Goal: Information Seeking & Learning: Learn about a topic

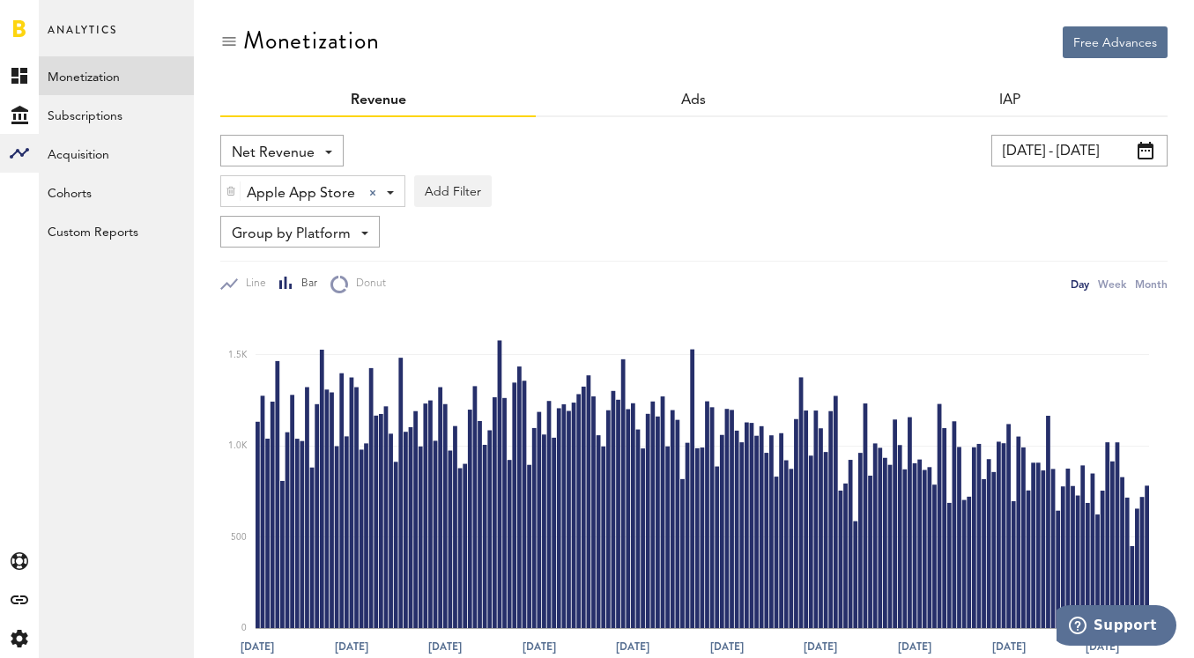
click at [1081, 143] on input "[DATE] - [DATE]" at bounding box center [1080, 151] width 176 height 32
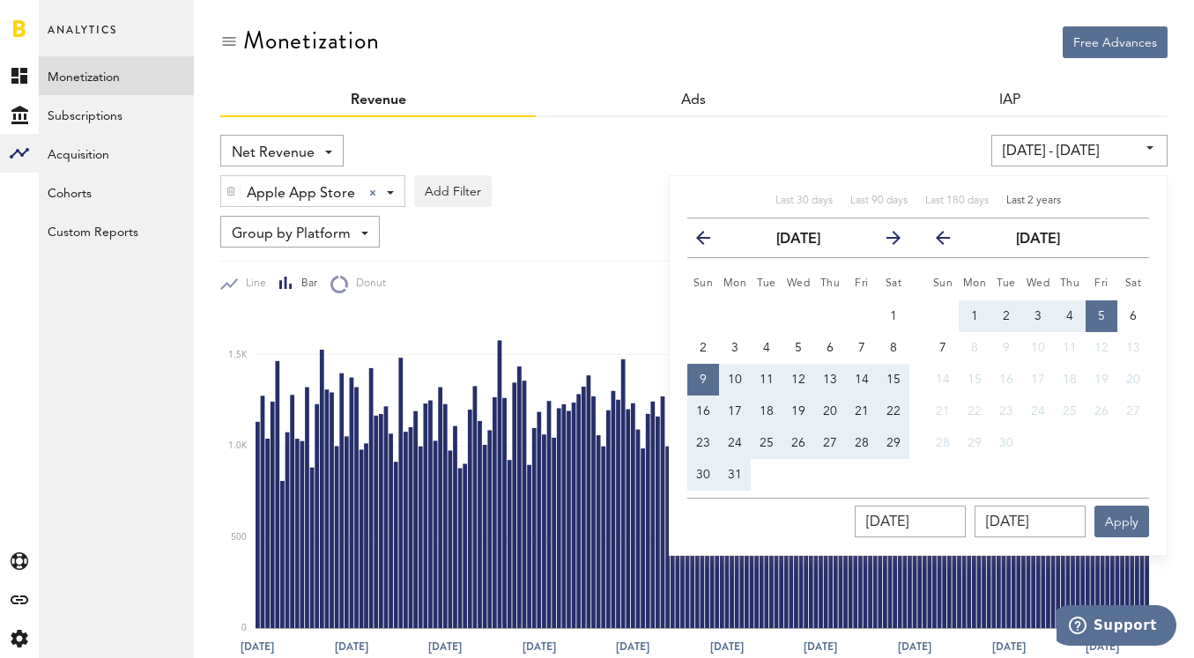
click at [1021, 199] on span "Last 2 years" at bounding box center [1034, 201] width 55 height 11
type input "[DATE] - [DATE]"
type input "[DATE]"
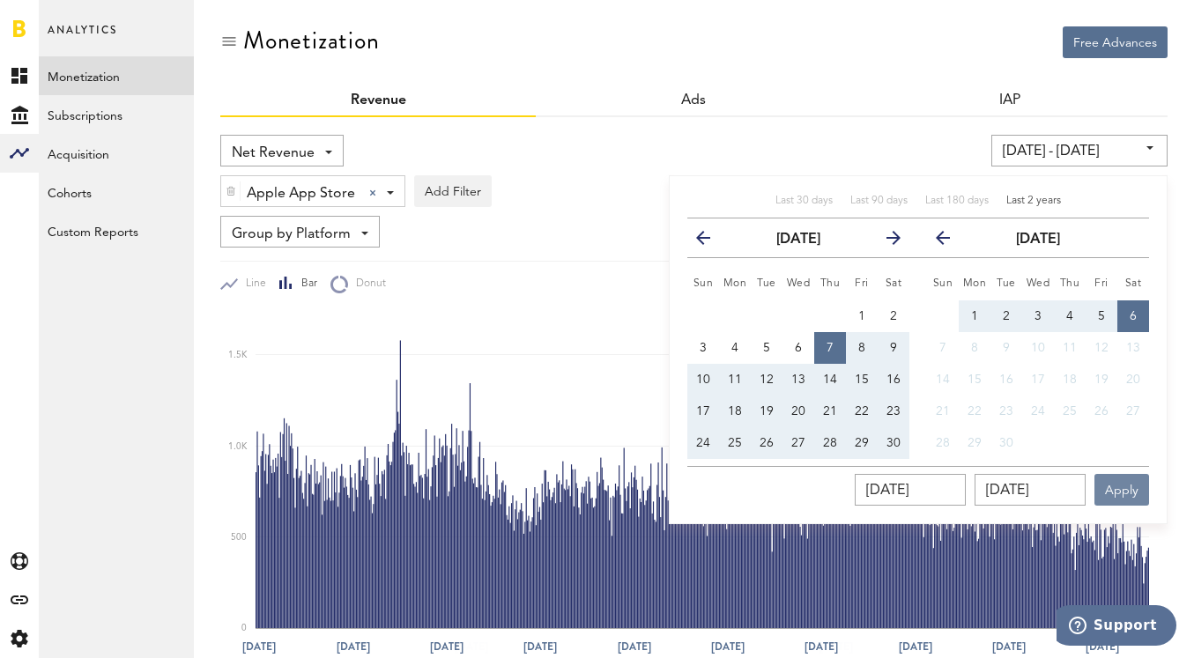
click at [1118, 496] on button "Apply" at bounding box center [1122, 490] width 55 height 32
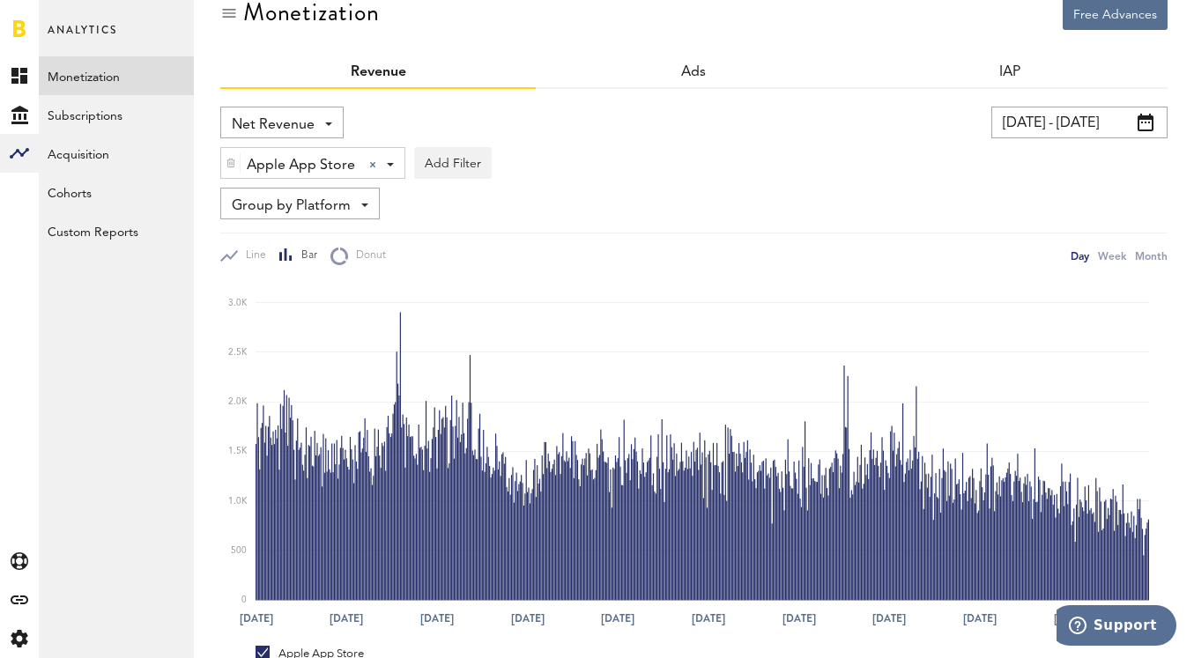
scroll to position [7, 0]
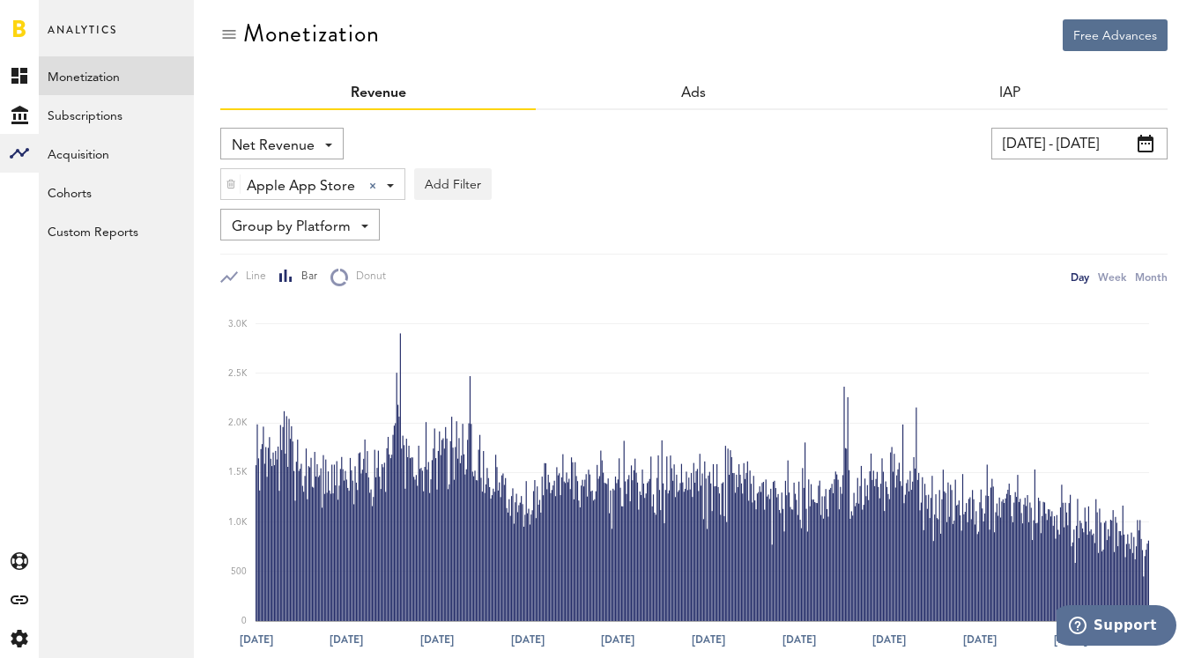
click at [1070, 147] on input "[DATE] - [DATE]" at bounding box center [1080, 144] width 176 height 32
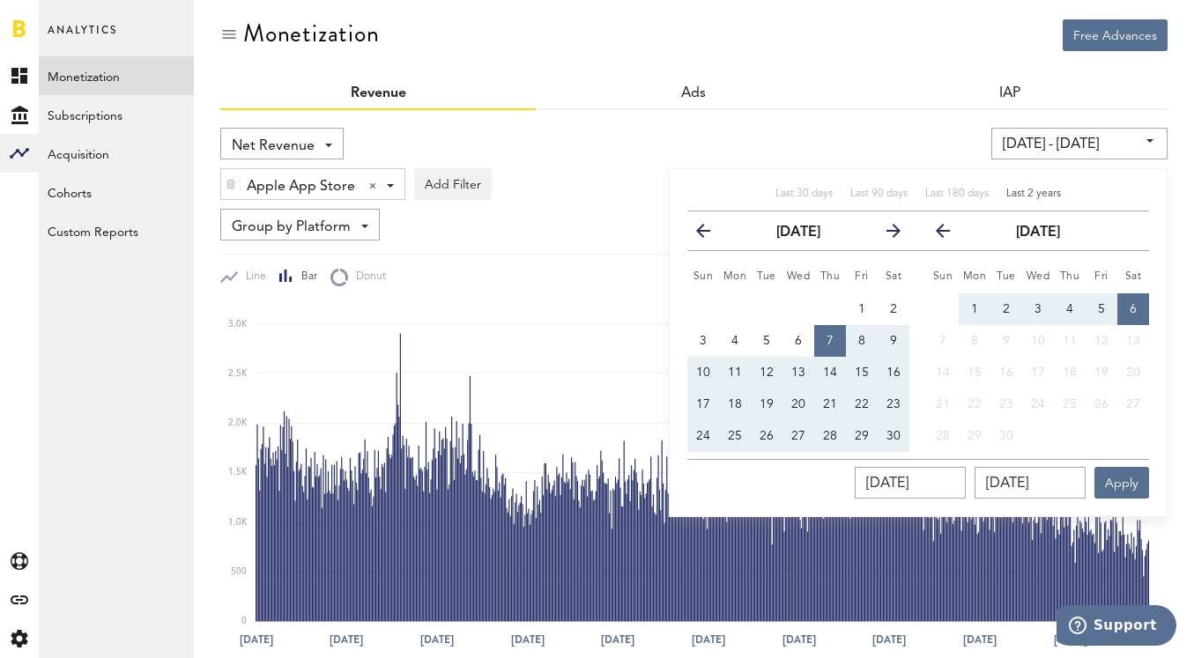
click at [959, 182] on div "Last 30 days Last 90 days Last 180 days Last 2 years previous [DATE] next Sun M…" at bounding box center [918, 342] width 499 height 349
click at [955, 196] on span "Last 180 days" at bounding box center [956, 194] width 63 height 11
type input "[DATE] - [DATE]"
type input "[DATE]"
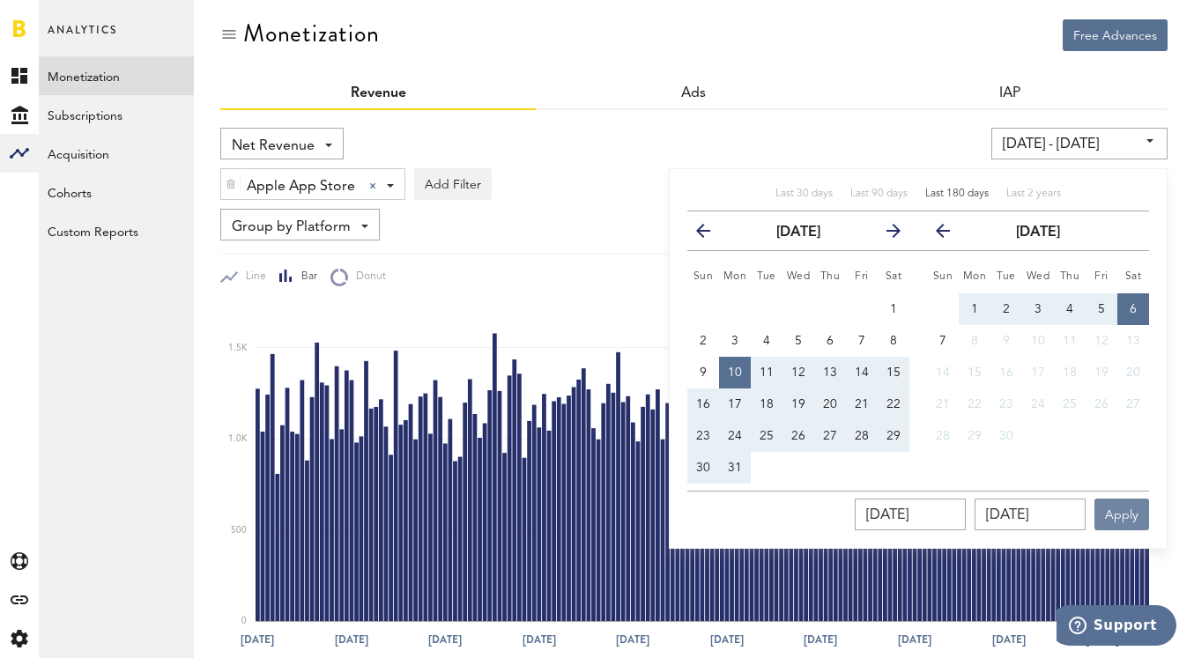
click at [1130, 507] on button "Apply" at bounding box center [1122, 515] width 55 height 32
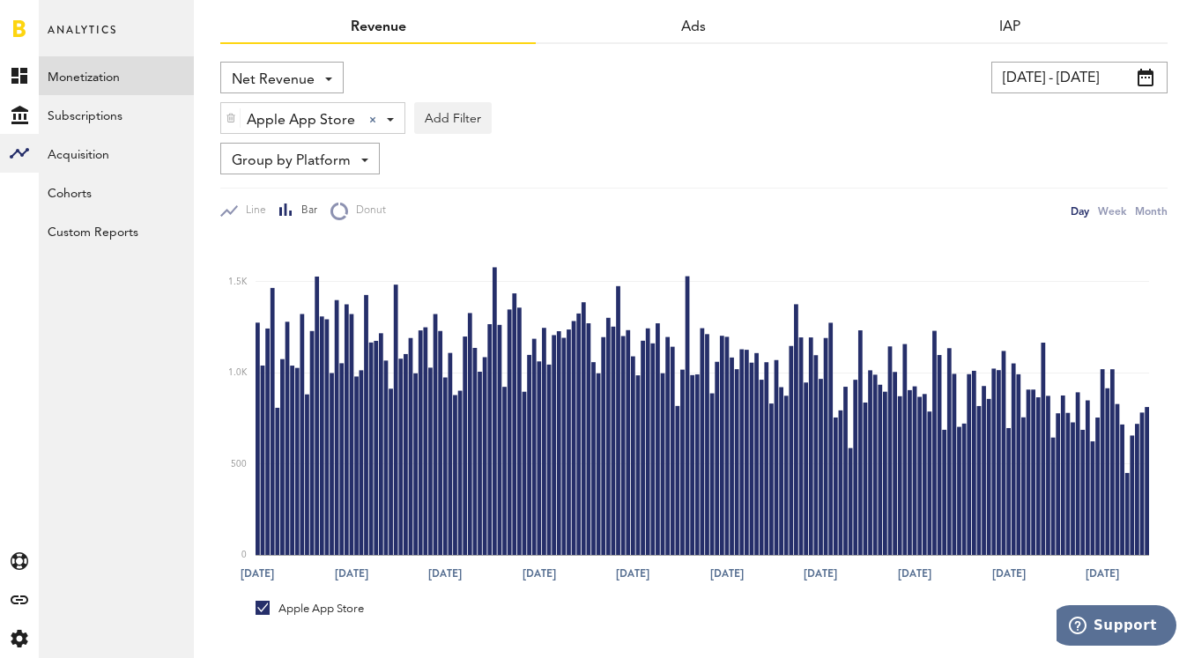
scroll to position [63, 0]
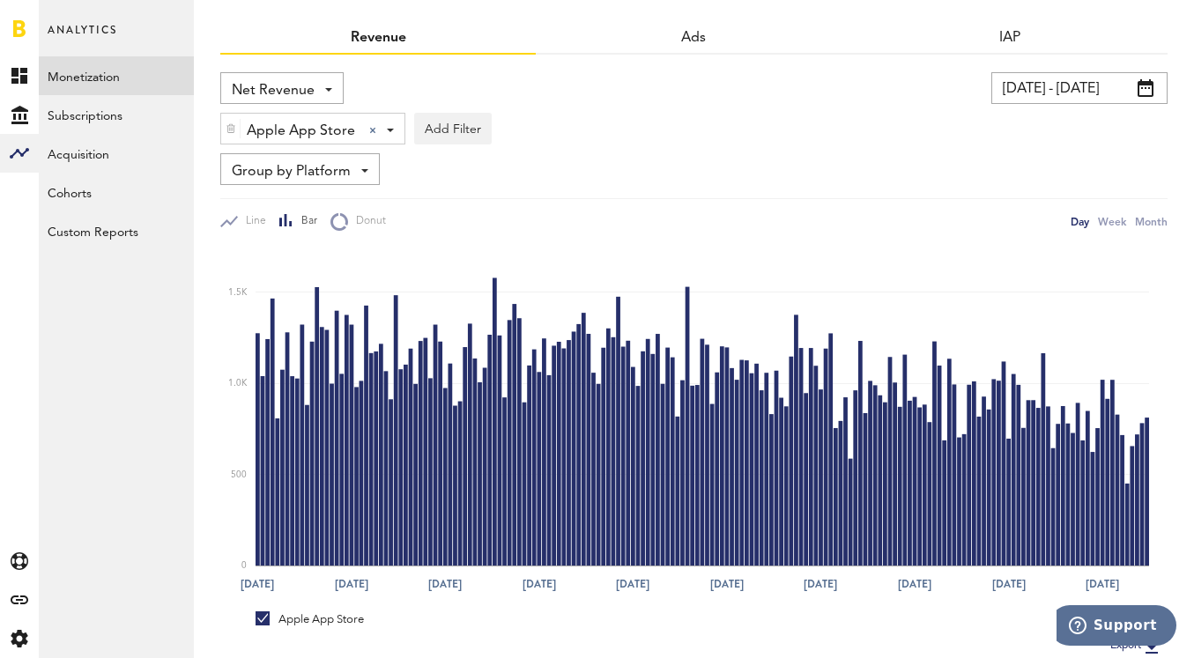
click at [366, 131] on div "Apple App Store Apple App Store Apple App Store Google Play Admob" at bounding box center [312, 130] width 183 height 32
click at [370, 133] on div at bounding box center [372, 130] width 7 height 7
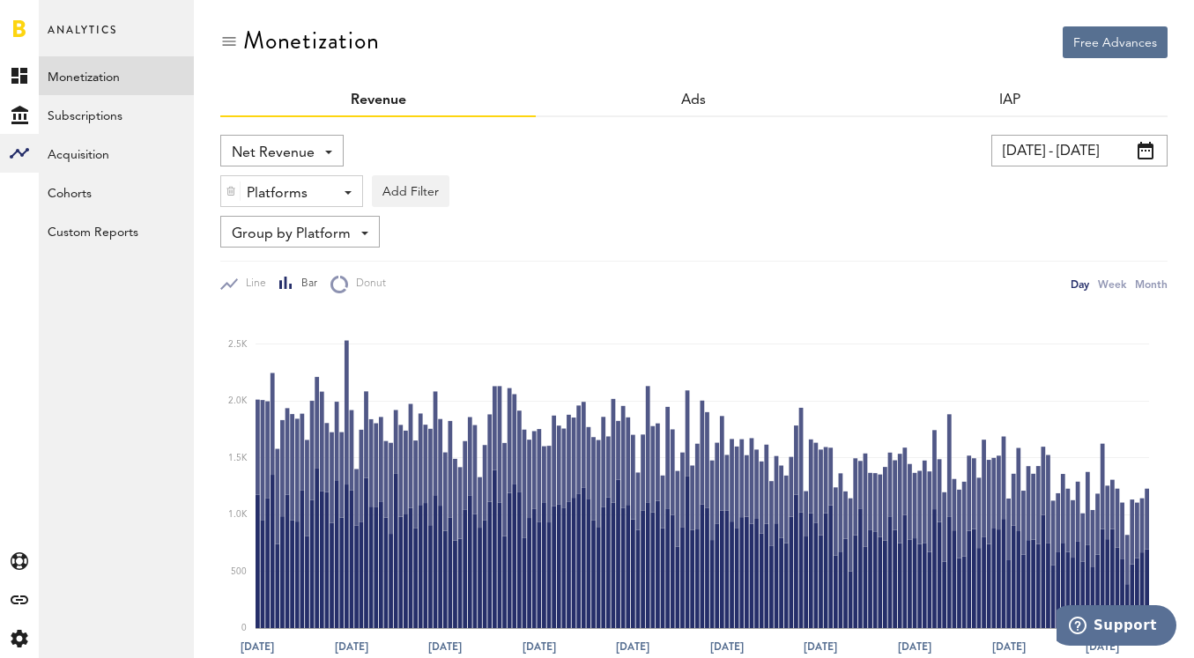
click at [351, 189] on div "Platforms - Apple App Store Google Play Admob" at bounding box center [291, 192] width 141 height 32
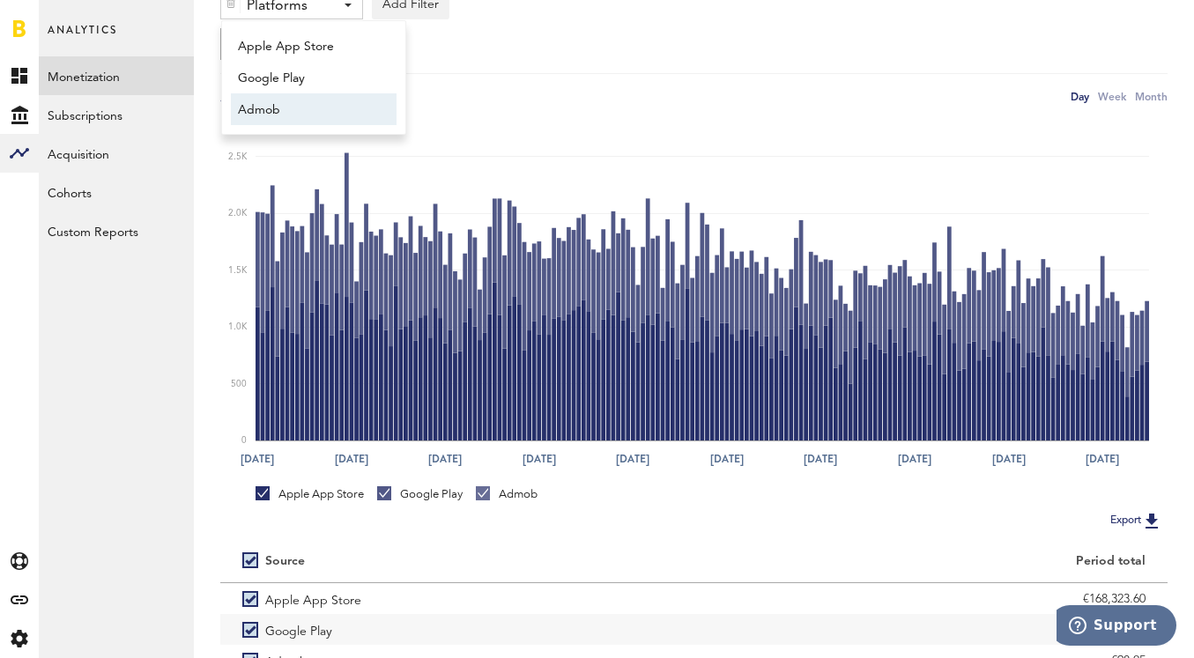
scroll to position [302, 0]
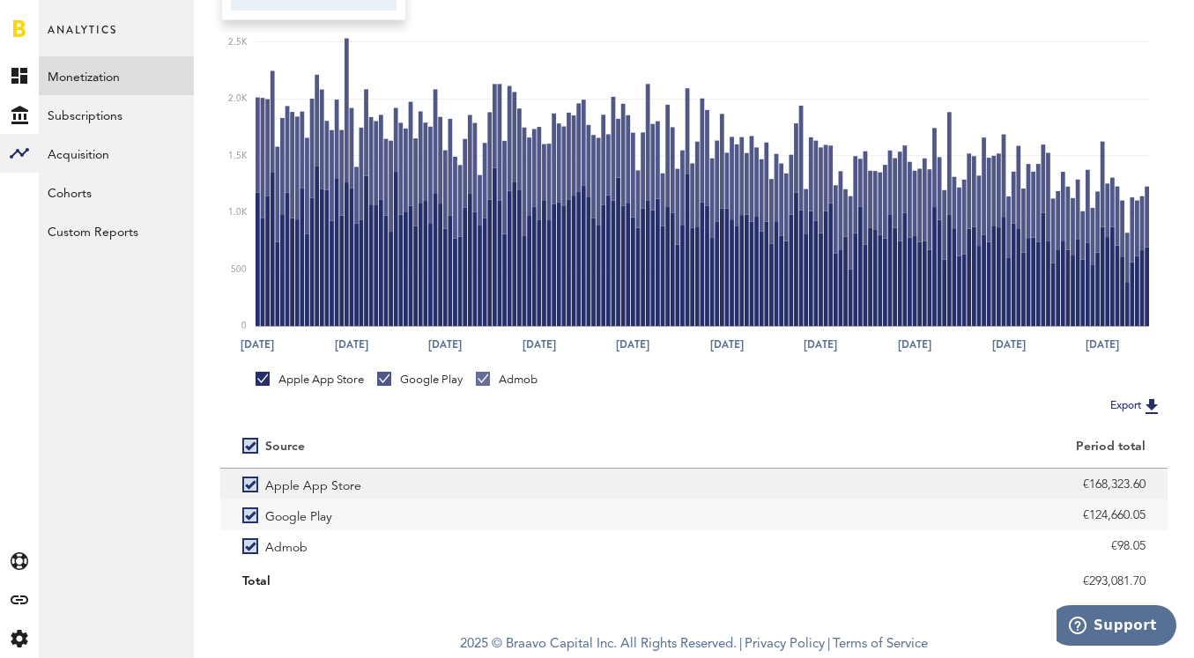
click at [249, 488] on label "Apple App Store" at bounding box center [457, 484] width 430 height 31
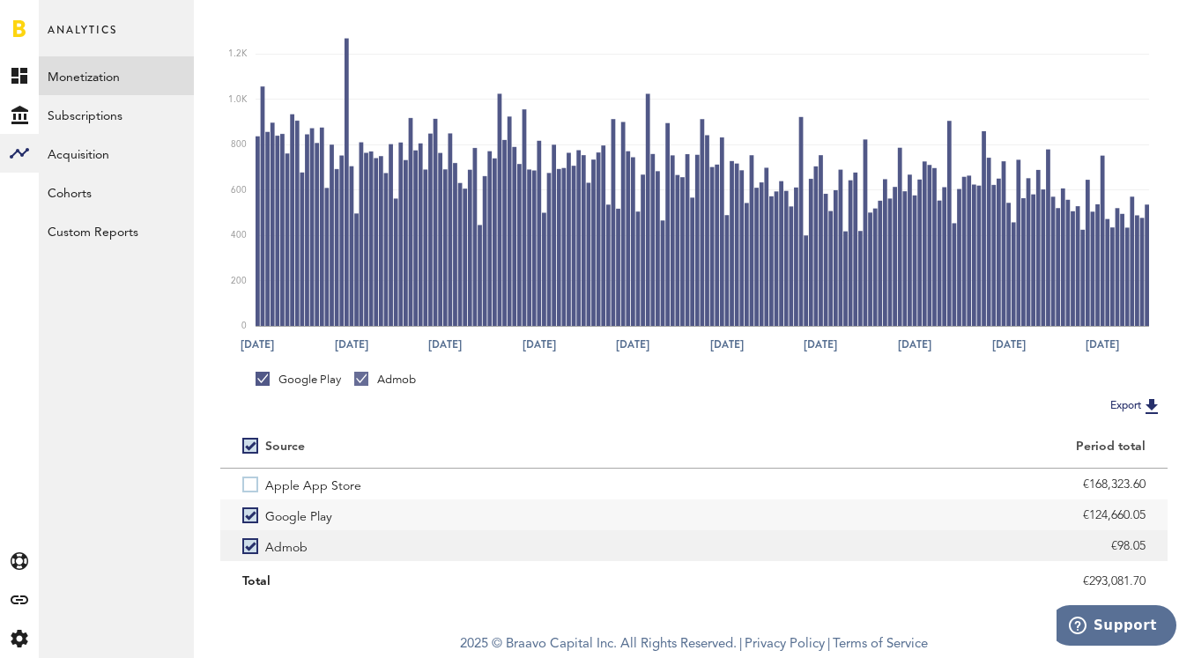
click at [253, 546] on label "Admob" at bounding box center [457, 546] width 430 height 31
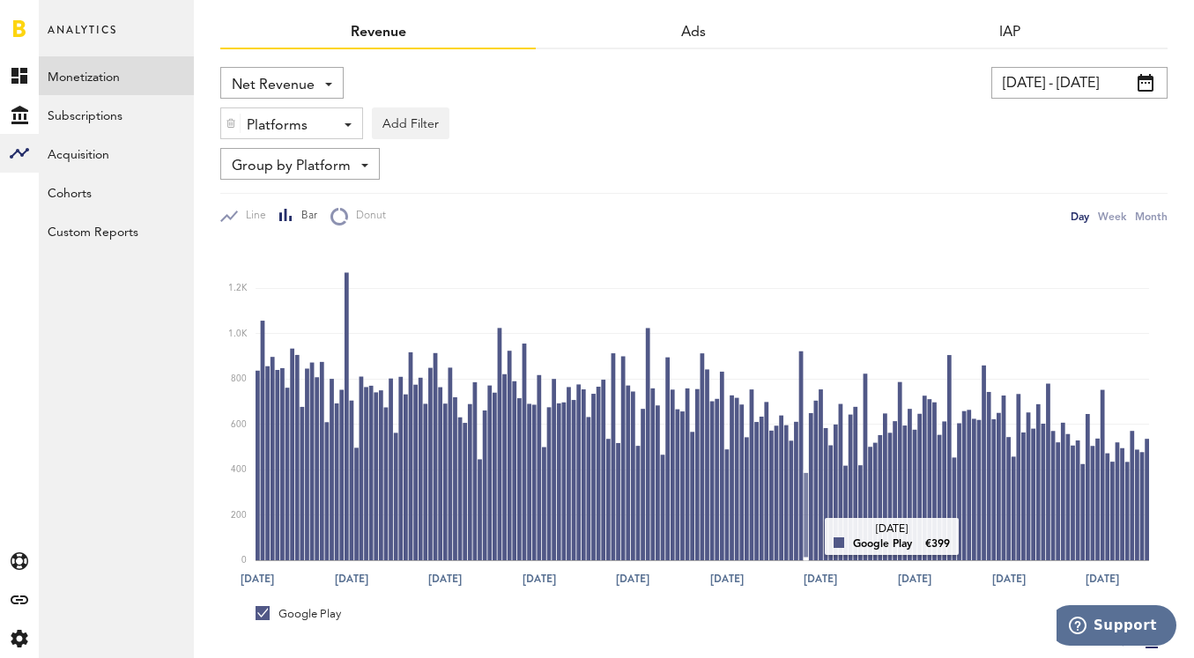
scroll to position [0, 0]
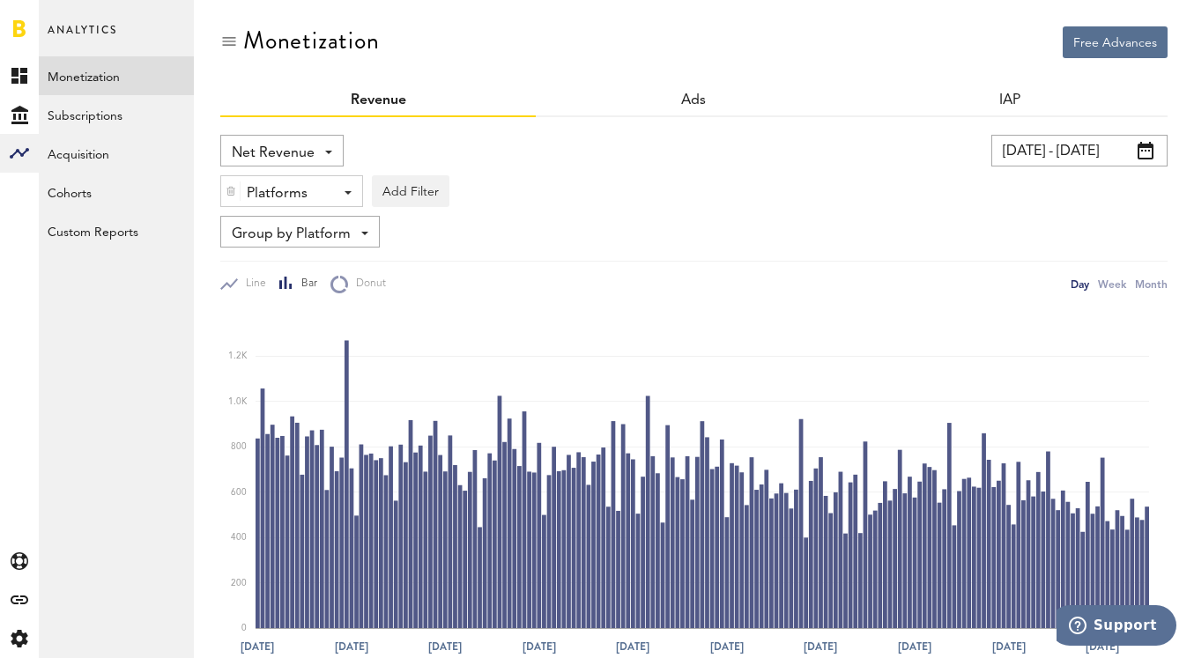
click at [1056, 152] on input "[DATE] - [DATE]" at bounding box center [1080, 151] width 176 height 32
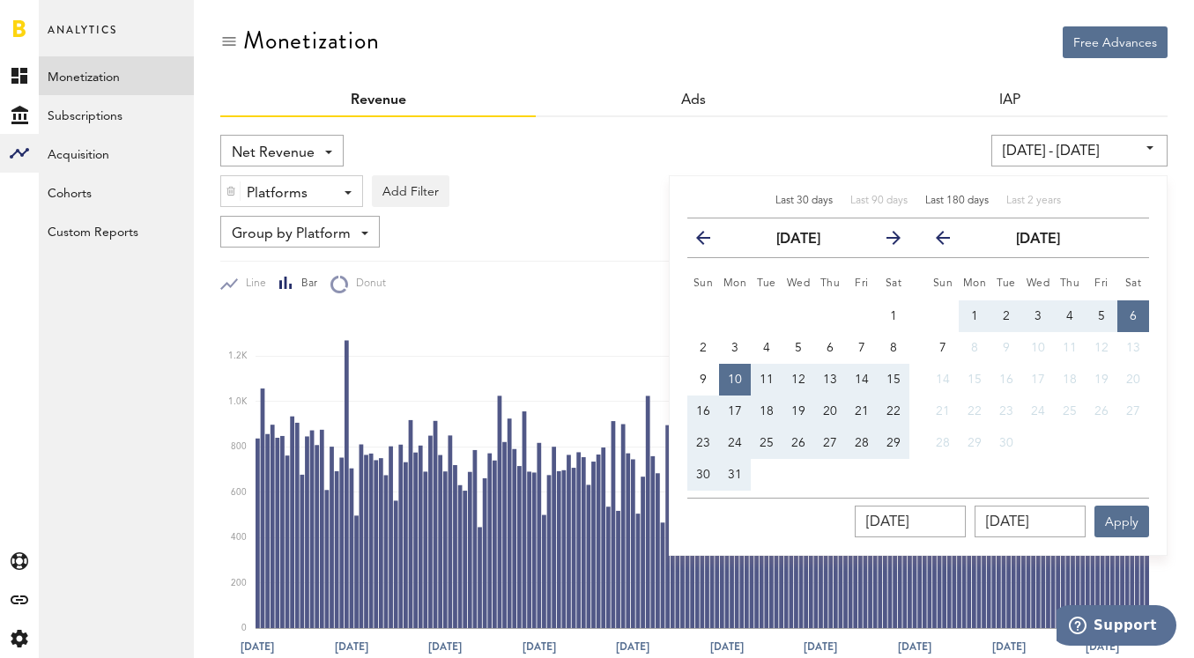
click at [789, 197] on span "Last 30 days" at bounding box center [804, 201] width 57 height 11
type input "[DATE] - [DATE]"
type input "[DATE]"
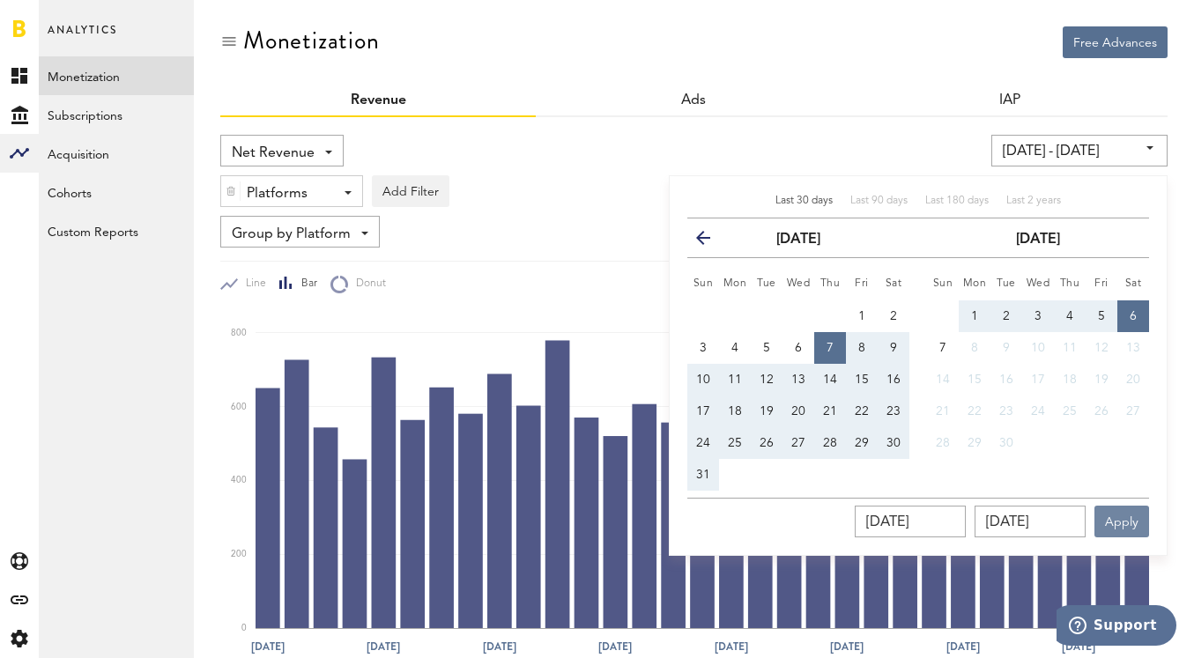
click at [1129, 520] on button "Apply" at bounding box center [1122, 522] width 55 height 32
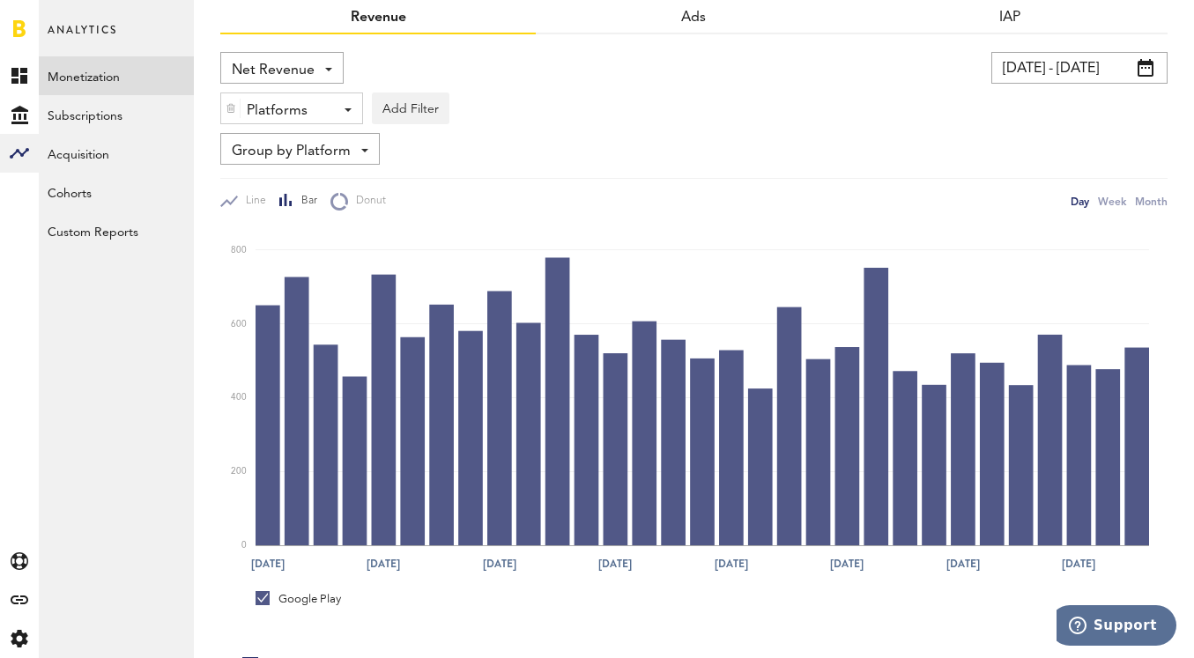
scroll to position [80, 0]
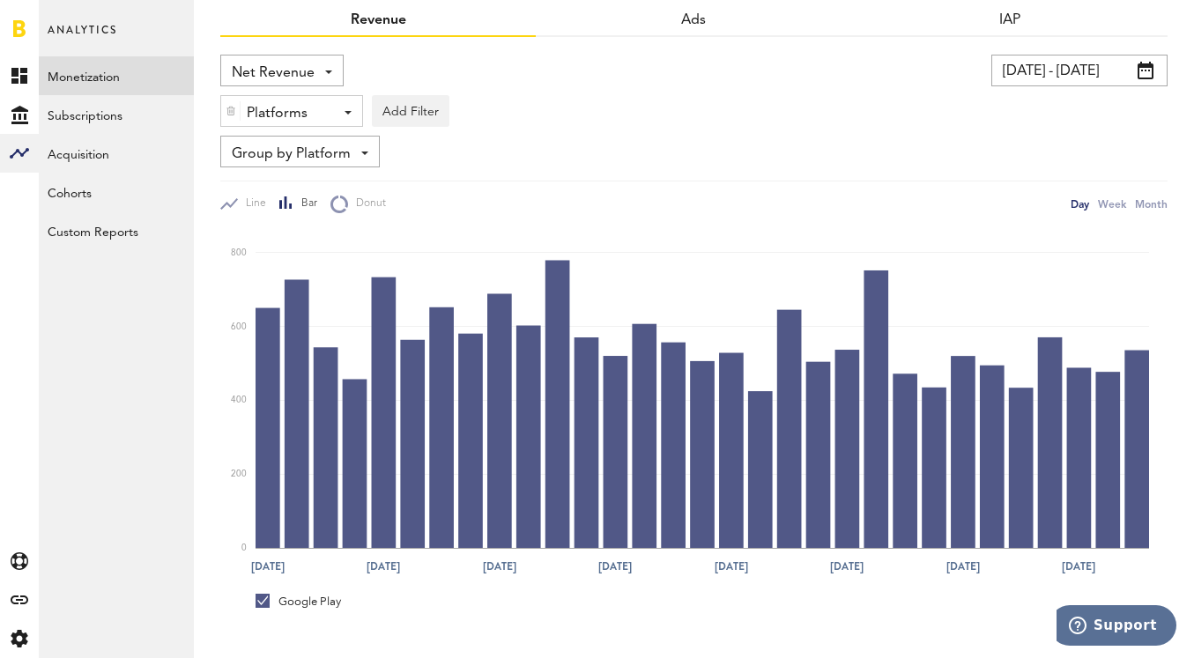
click at [1091, 76] on input "[DATE] - [DATE]" at bounding box center [1080, 71] width 176 height 32
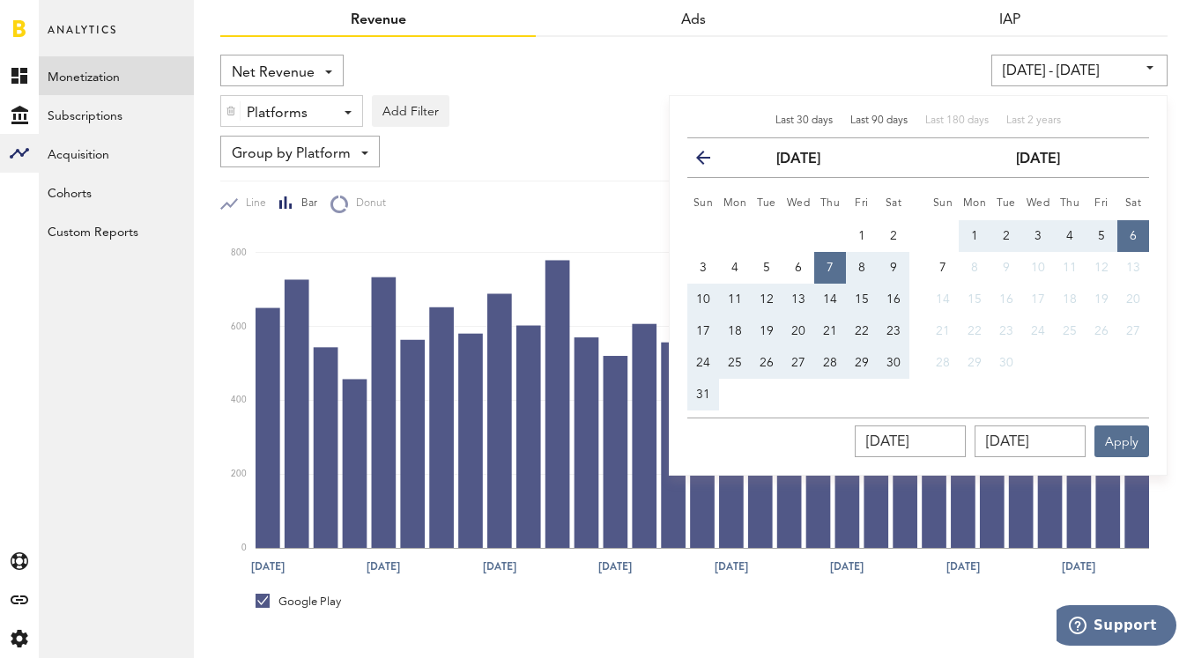
click at [858, 124] on span "Last 90 days" at bounding box center [879, 120] width 57 height 11
type input "[DATE] - [DATE]"
type input "[DATE]"
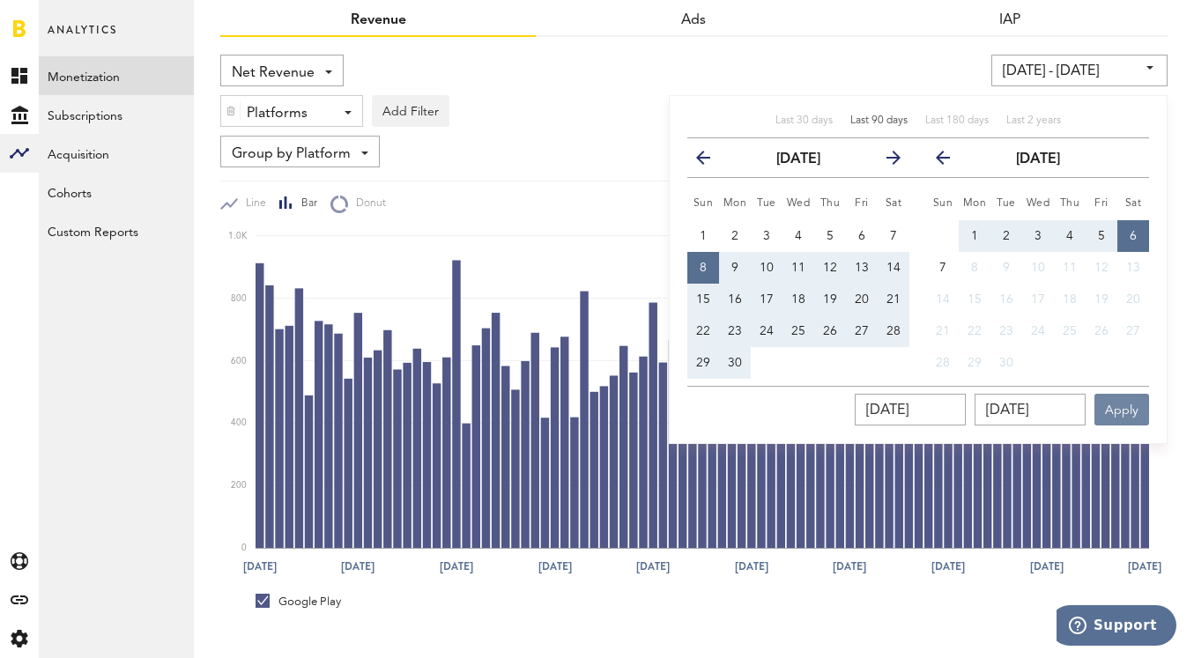
click at [1133, 408] on button "Apply" at bounding box center [1122, 410] width 55 height 32
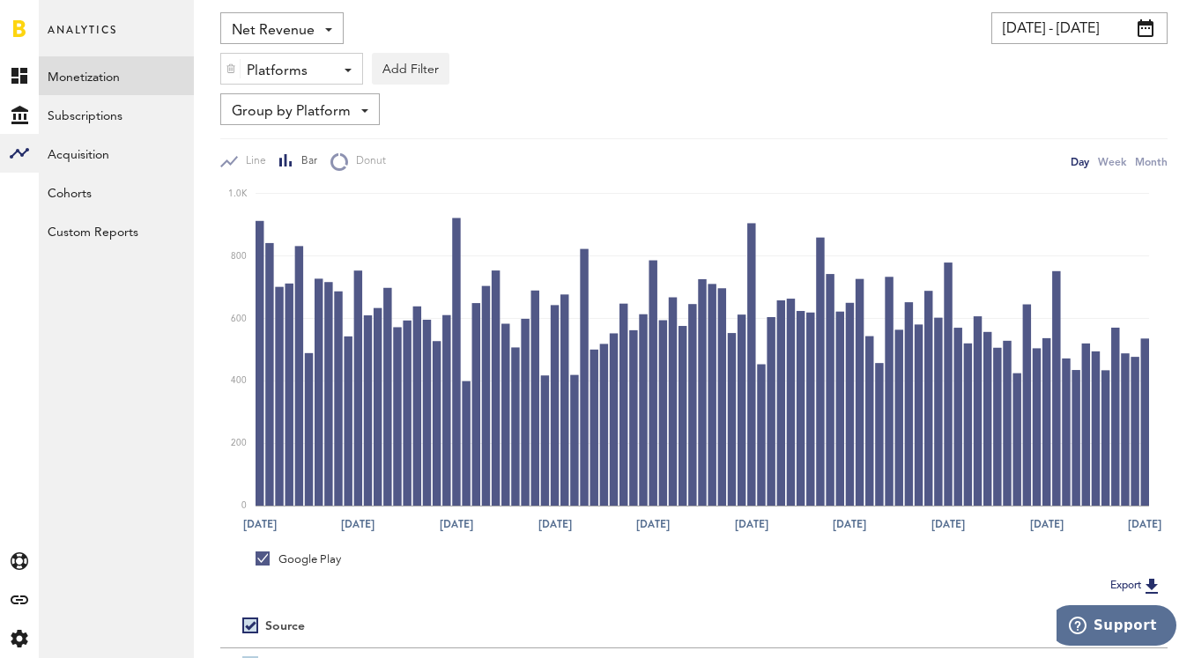
scroll to position [118, 0]
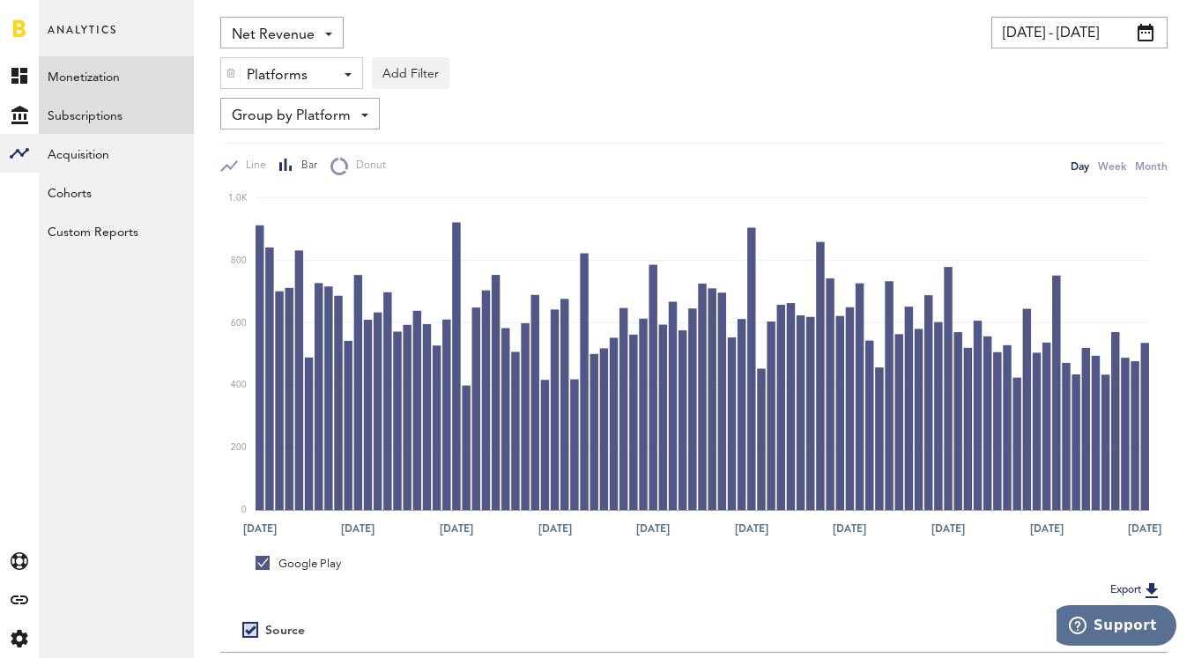
click at [104, 117] on link "Subscriptions" at bounding box center [116, 114] width 155 height 39
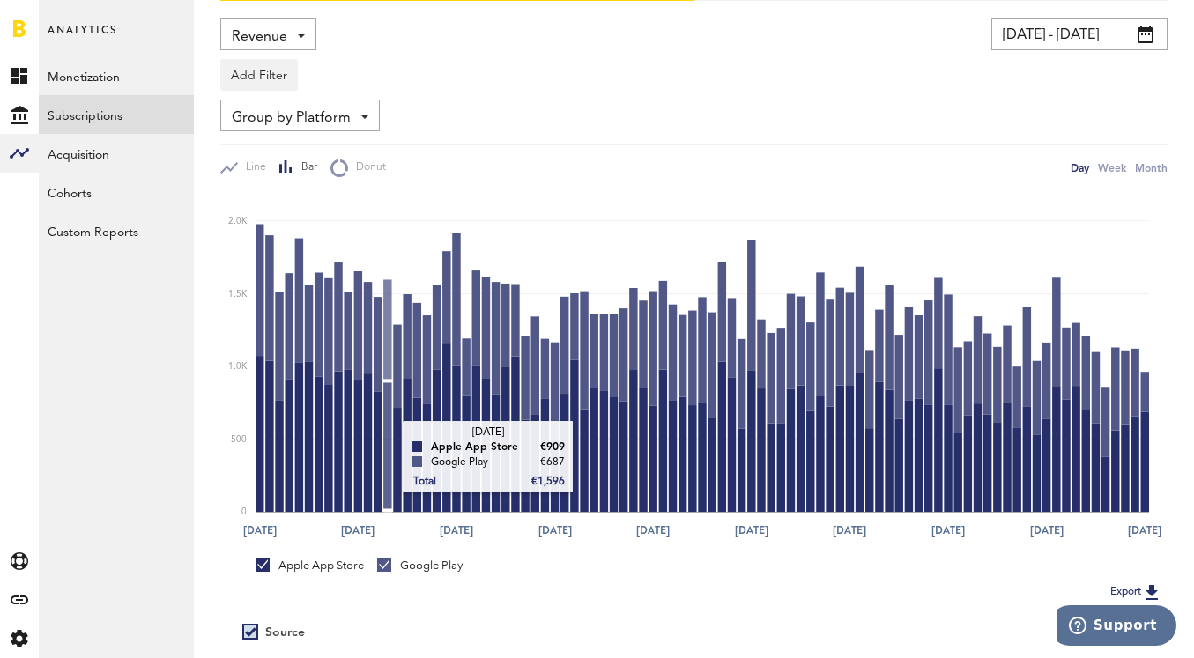
scroll to position [123, 0]
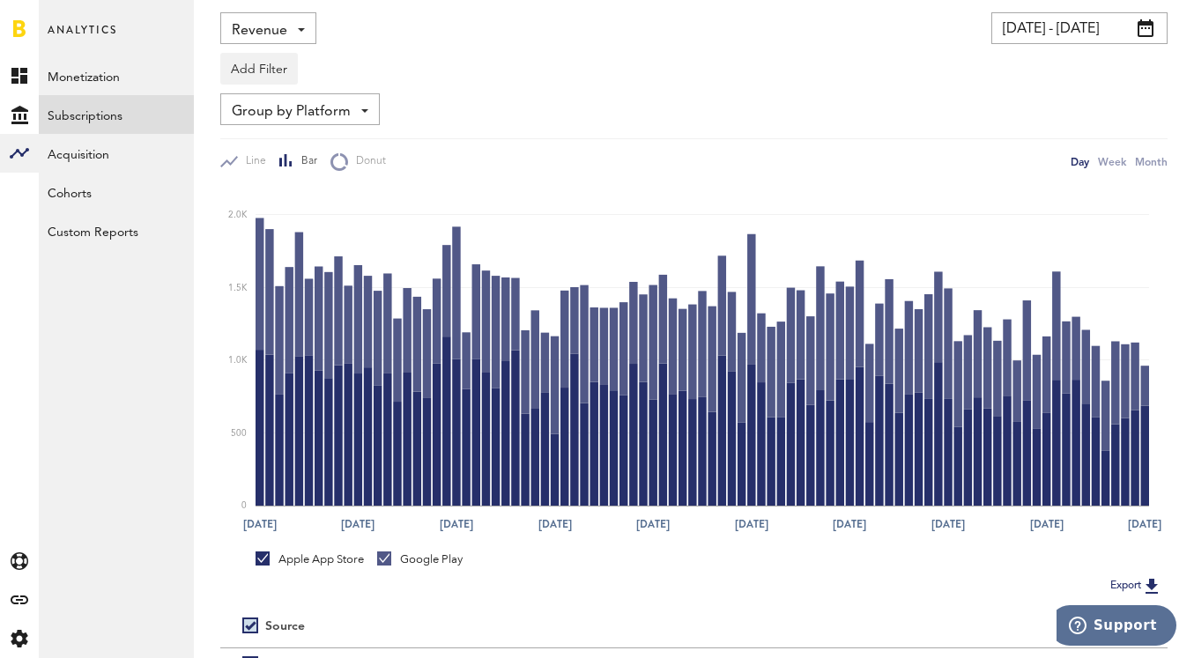
click at [264, 553] on link "Apple App Store" at bounding box center [310, 560] width 108 height 16
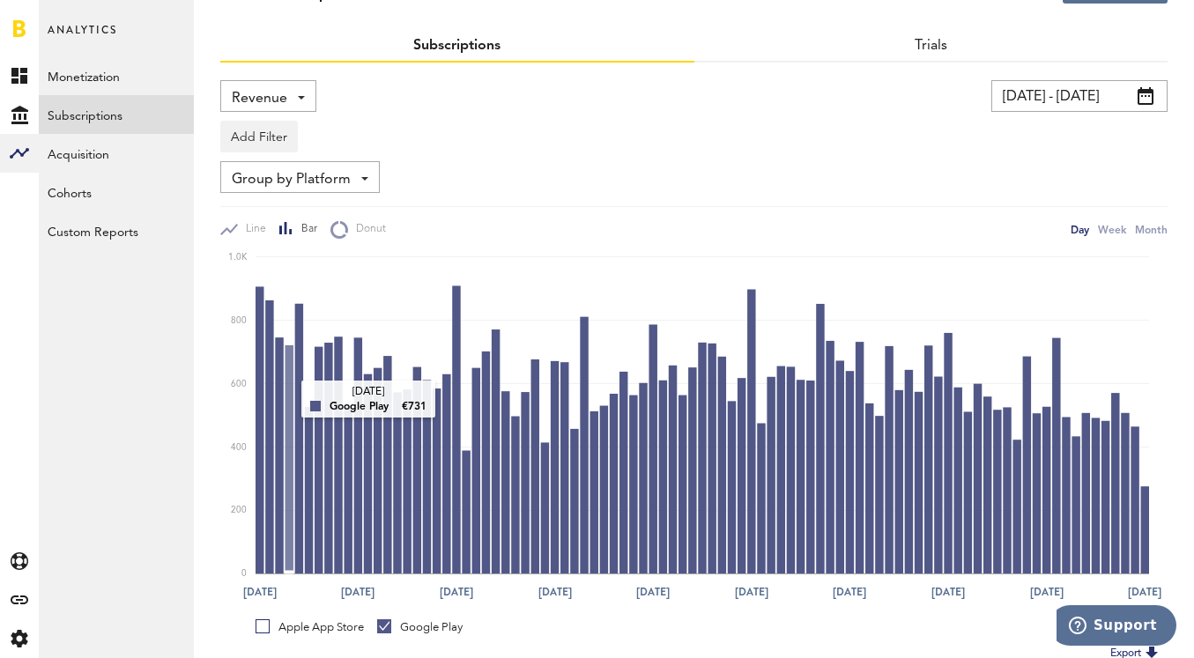
scroll to position [45, 0]
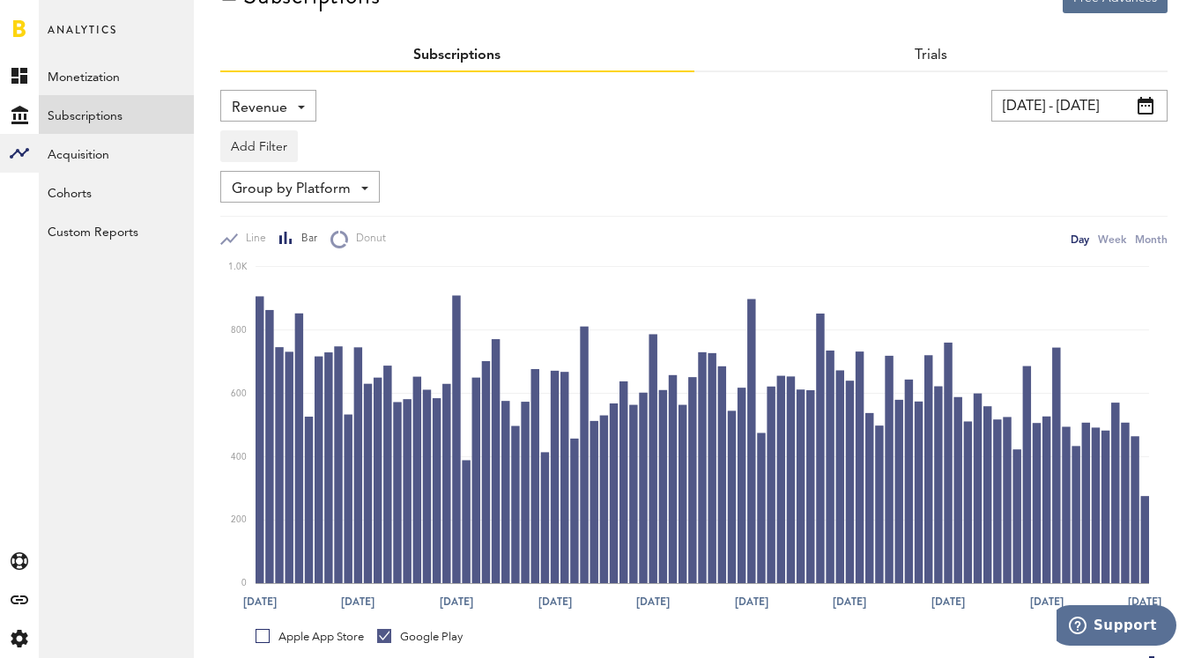
click at [276, 93] on span "Revenue" at bounding box center [260, 108] width 56 height 30
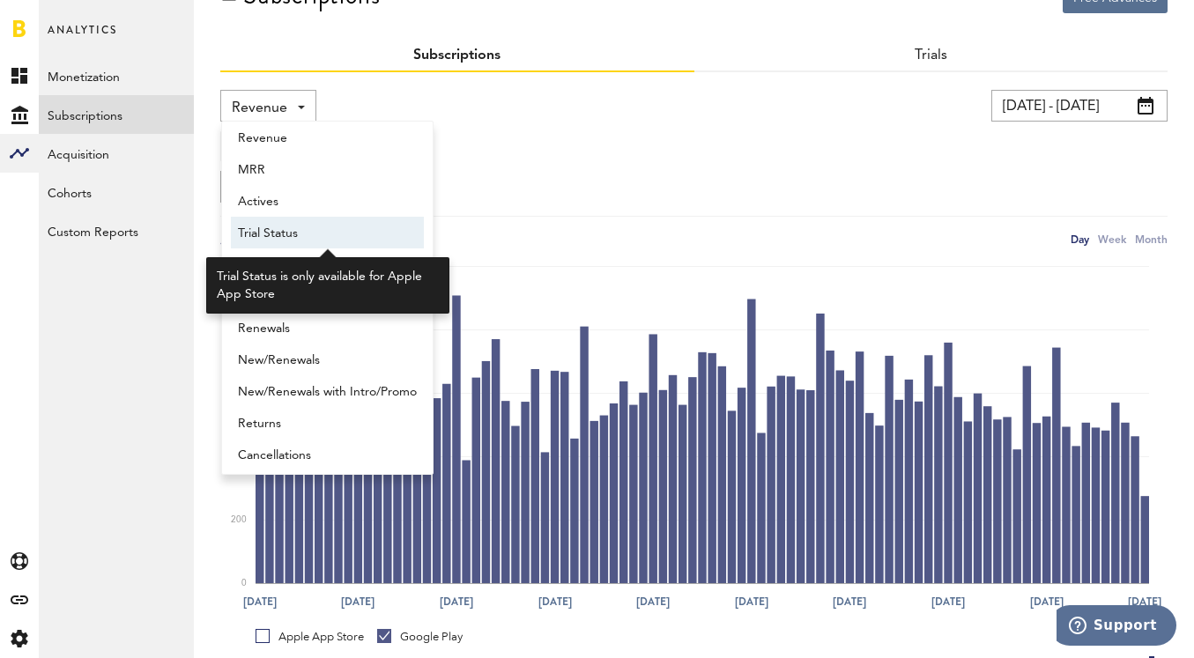
click at [280, 233] on span "Trial Status" at bounding box center [327, 234] width 179 height 30
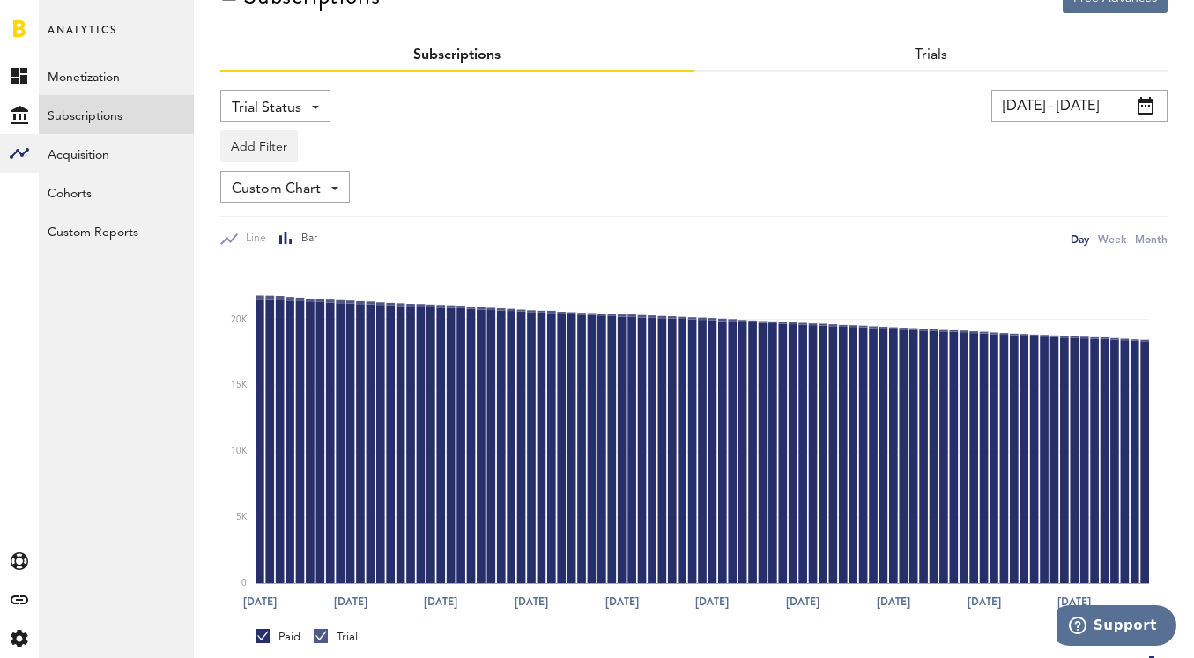
click at [304, 115] on div "Trial Status Revenue MRR Actives Trial Status Billing Retries New Subscriptions…" at bounding box center [275, 106] width 110 height 32
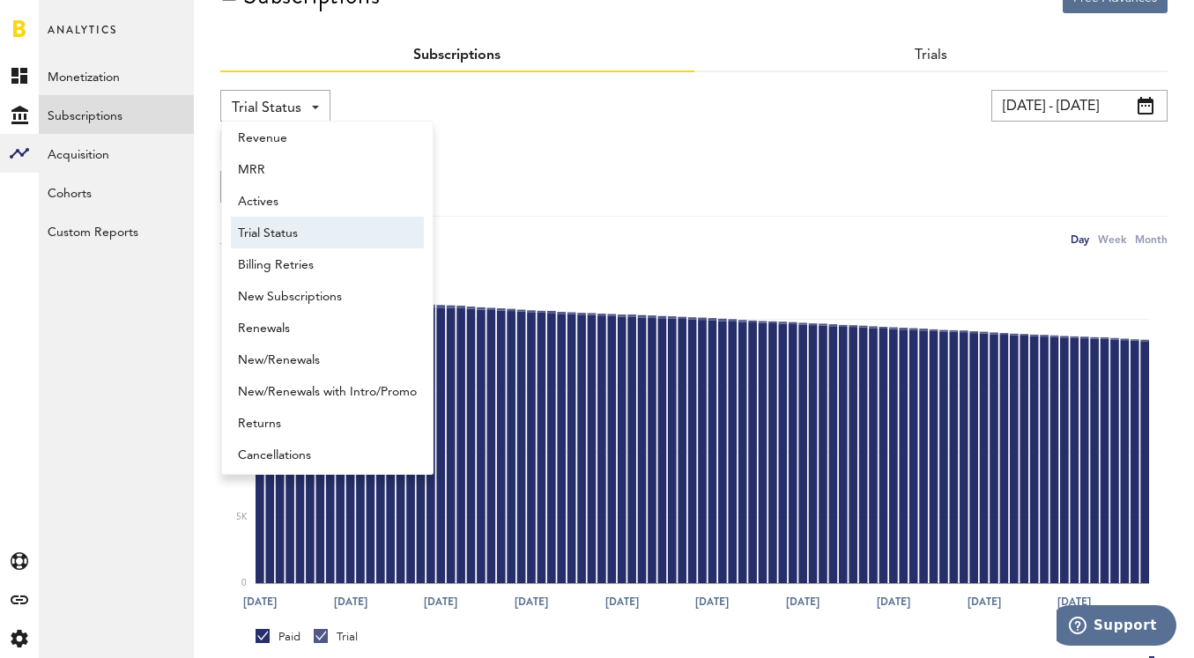
scroll to position [14, 0]
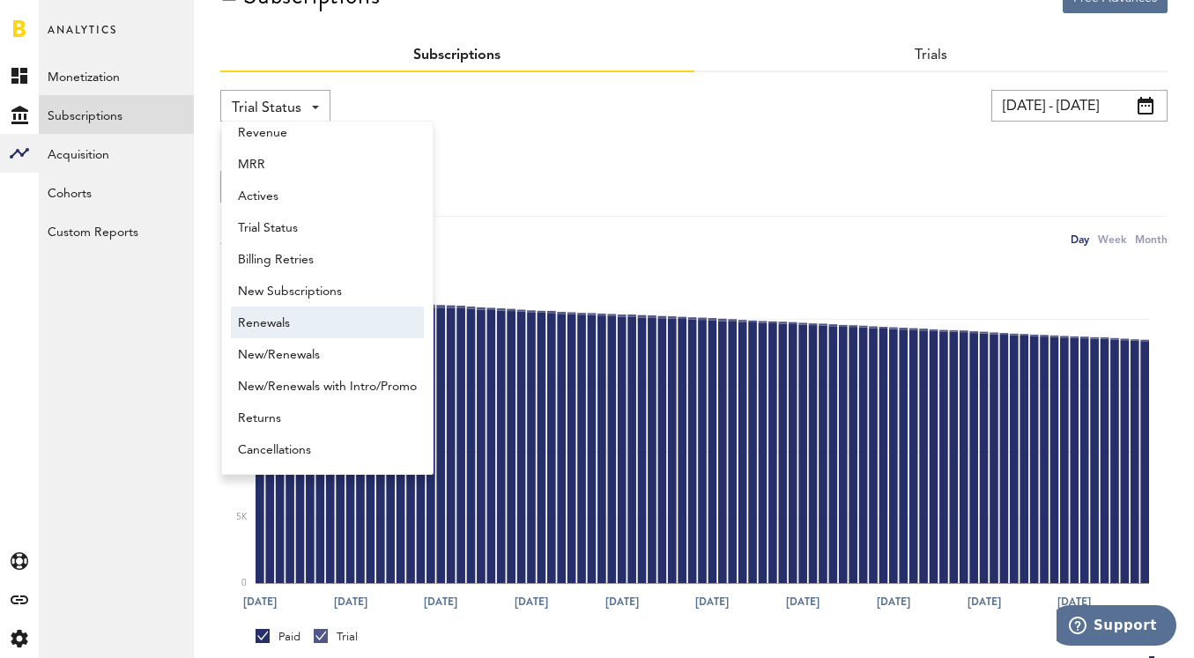
click at [268, 326] on span "Renewals" at bounding box center [327, 323] width 179 height 30
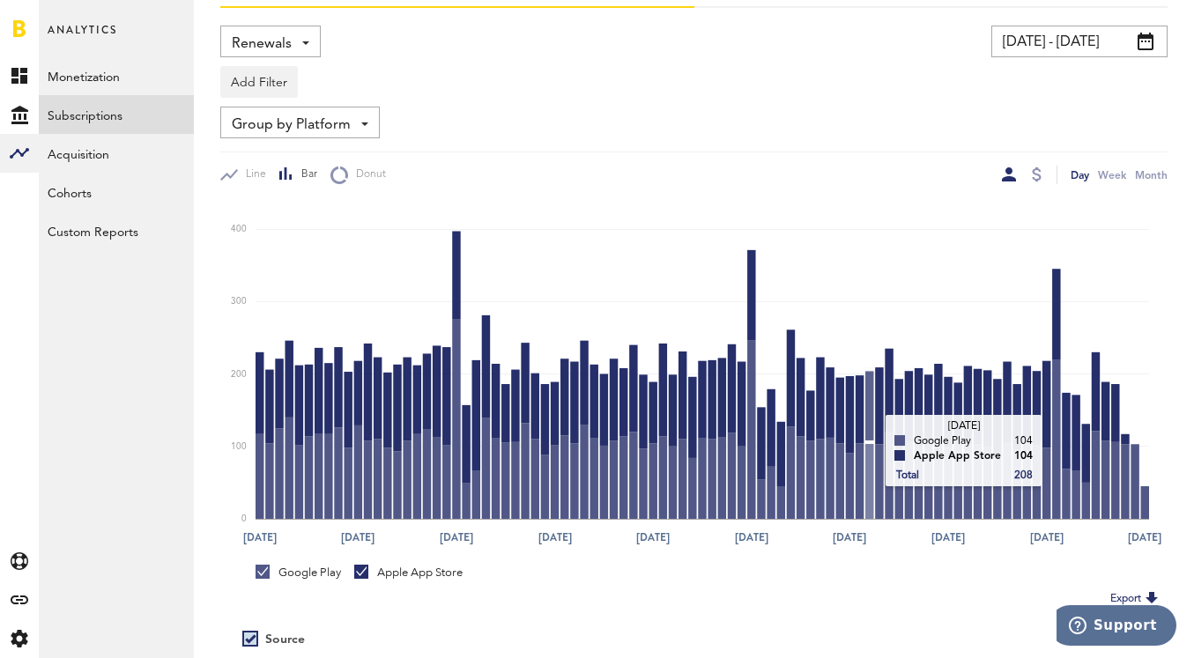
scroll to position [115, 0]
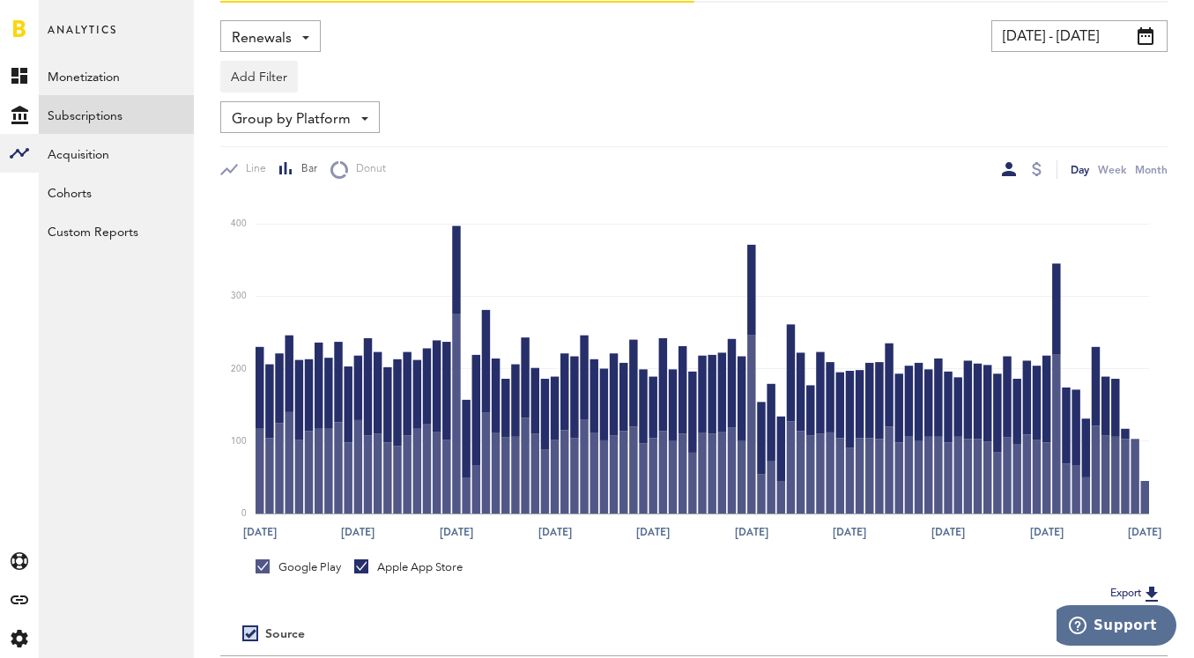
click at [384, 568] on div "Apple App Store" at bounding box center [408, 568] width 108 height 16
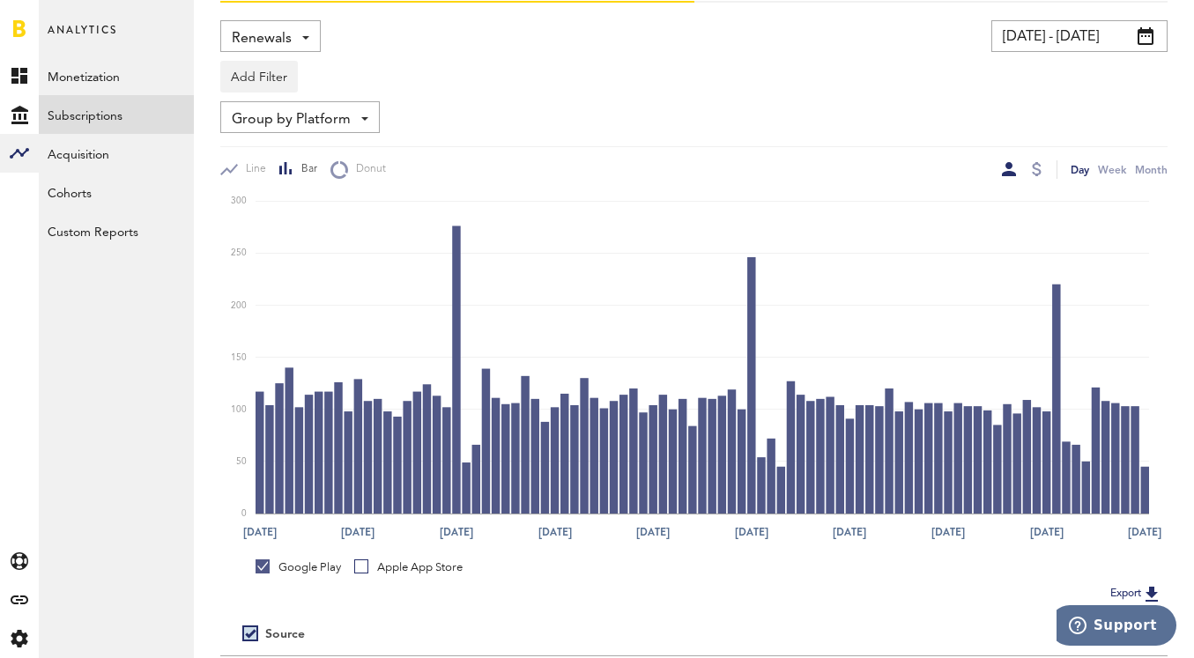
click at [290, 33] on span "Renewals" at bounding box center [262, 39] width 60 height 30
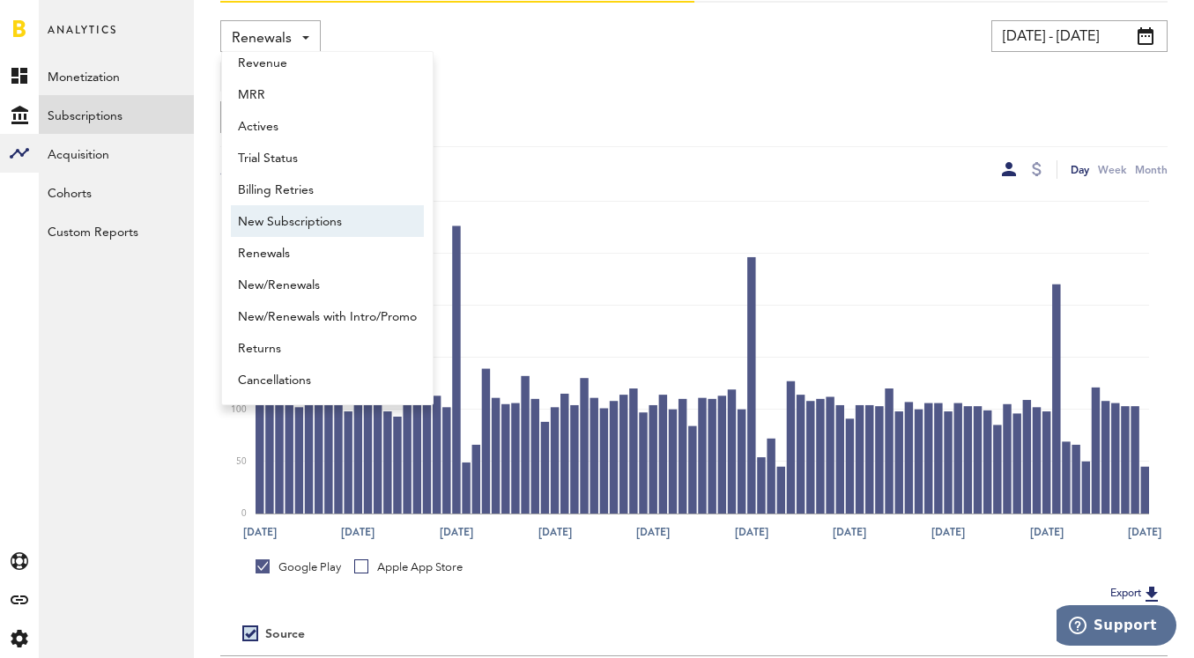
click at [272, 217] on span "New Subscriptions" at bounding box center [327, 222] width 179 height 30
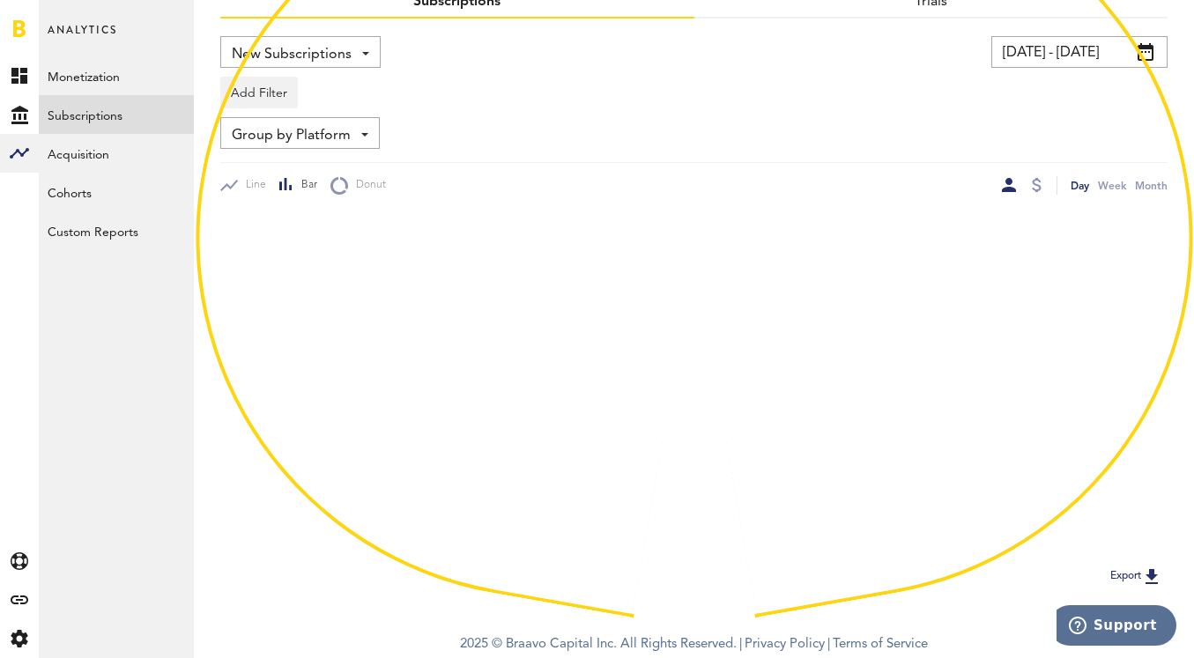
scroll to position [115, 0]
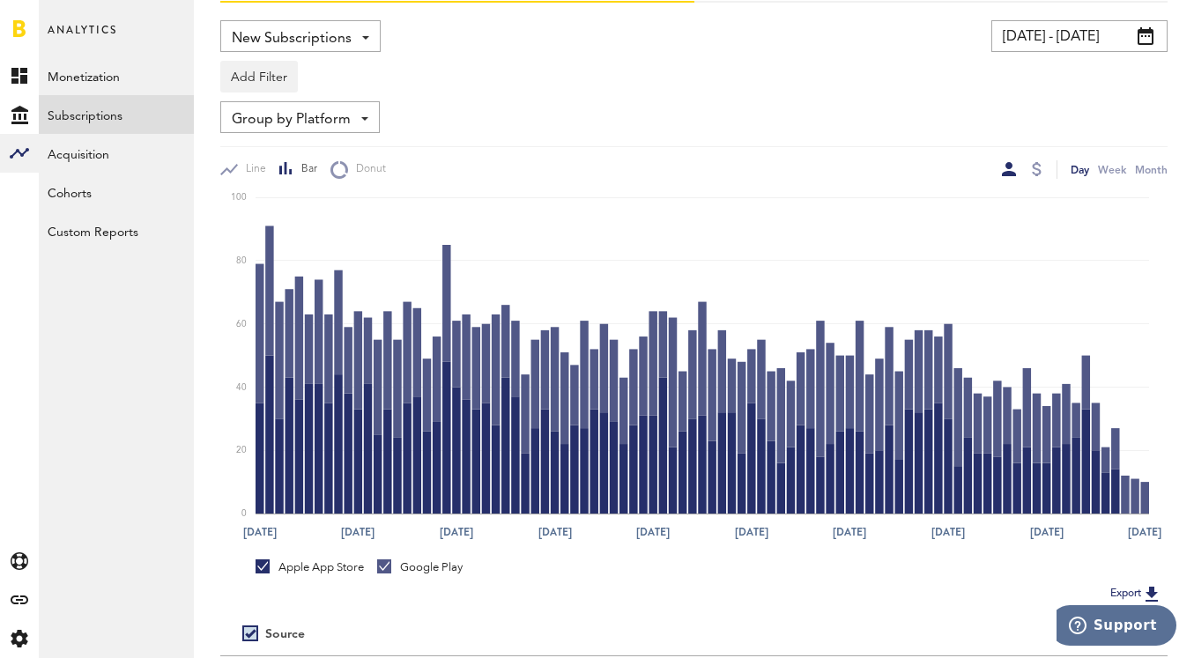
click at [390, 571] on div at bounding box center [384, 567] width 14 height 14
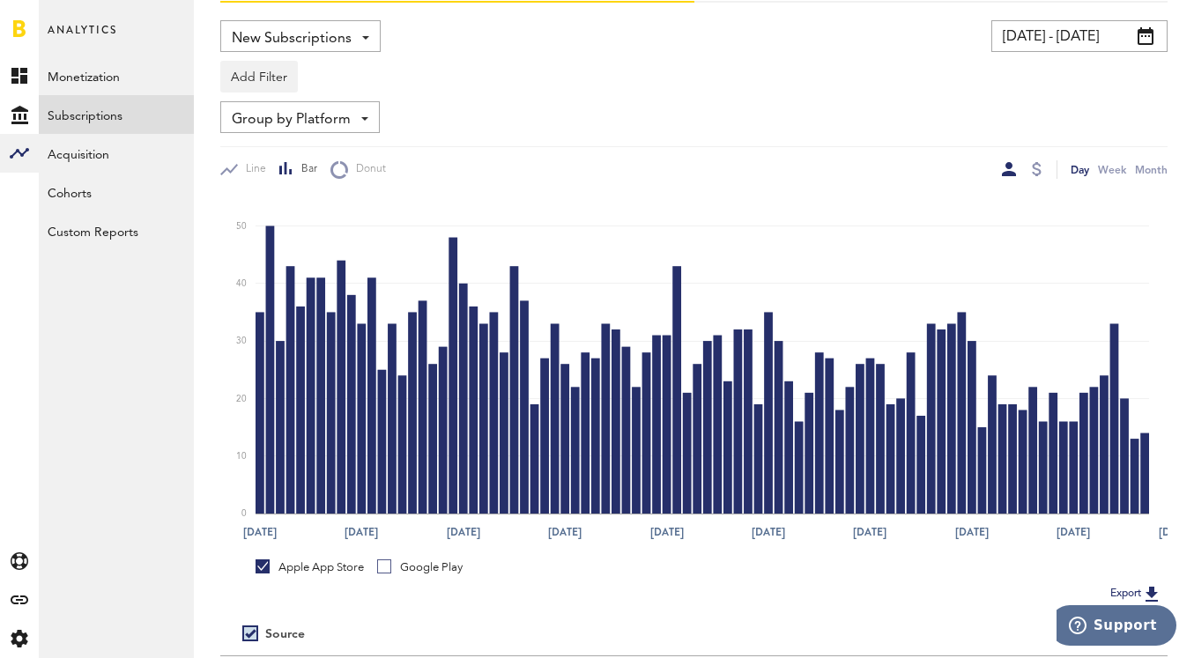
click at [262, 568] on link "Apple App Store" at bounding box center [310, 568] width 108 height 16
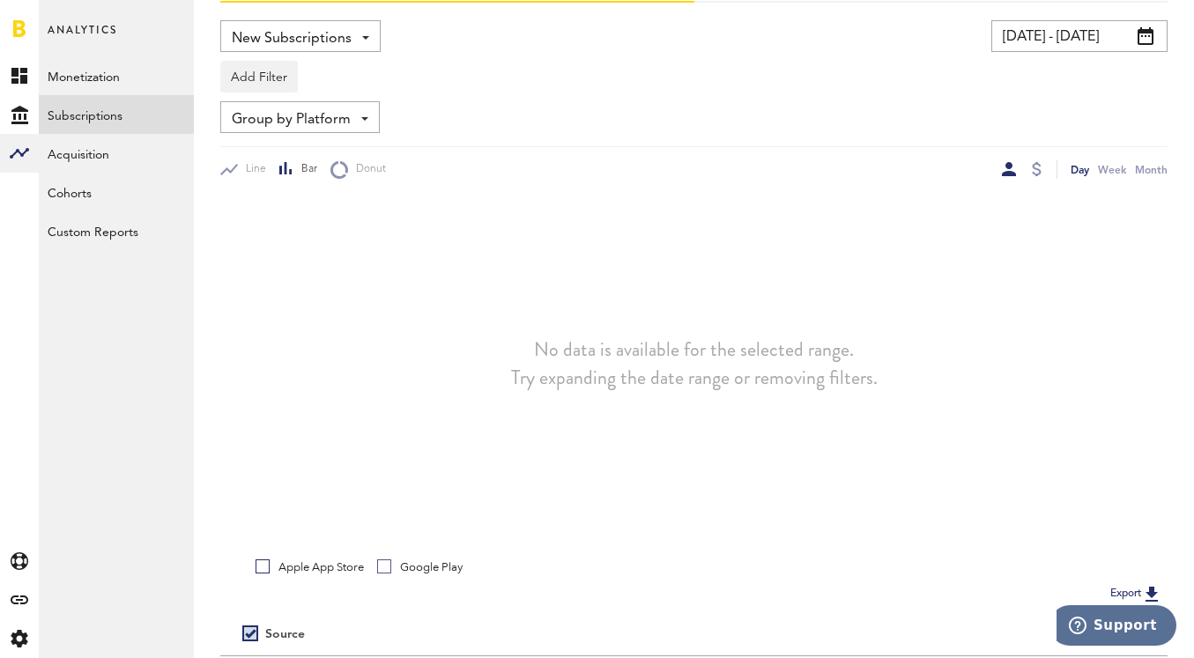
click at [405, 567] on div "Google Play" at bounding box center [419, 568] width 85 height 16
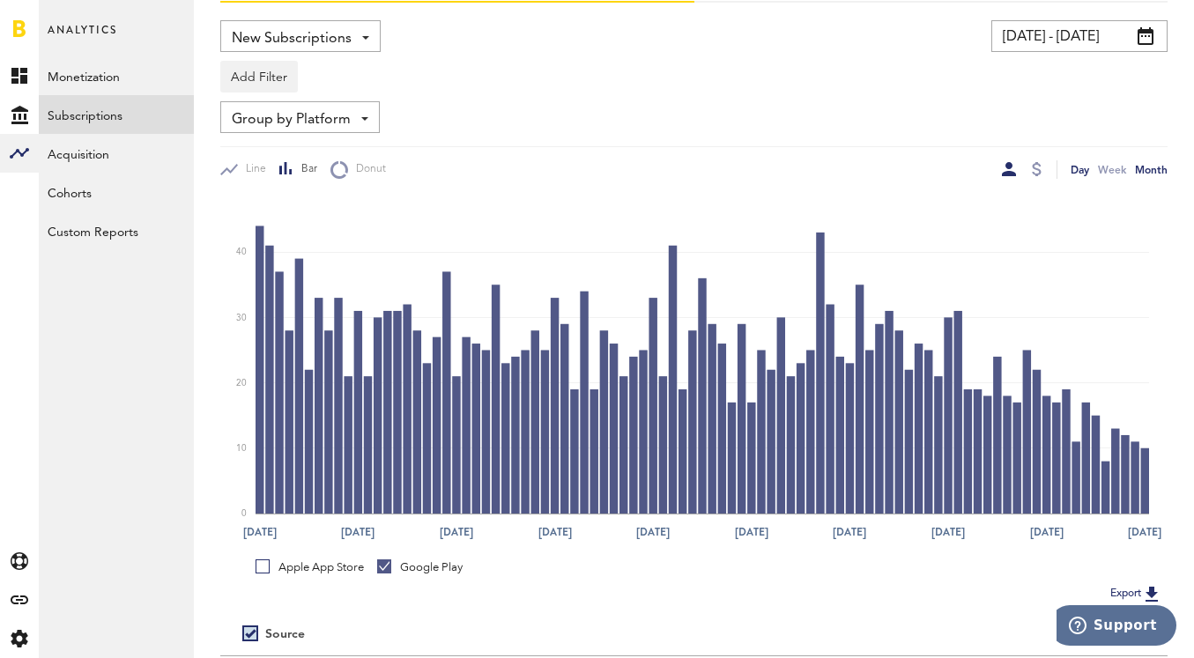
click at [1148, 175] on div "Month" at bounding box center [1151, 169] width 33 height 19
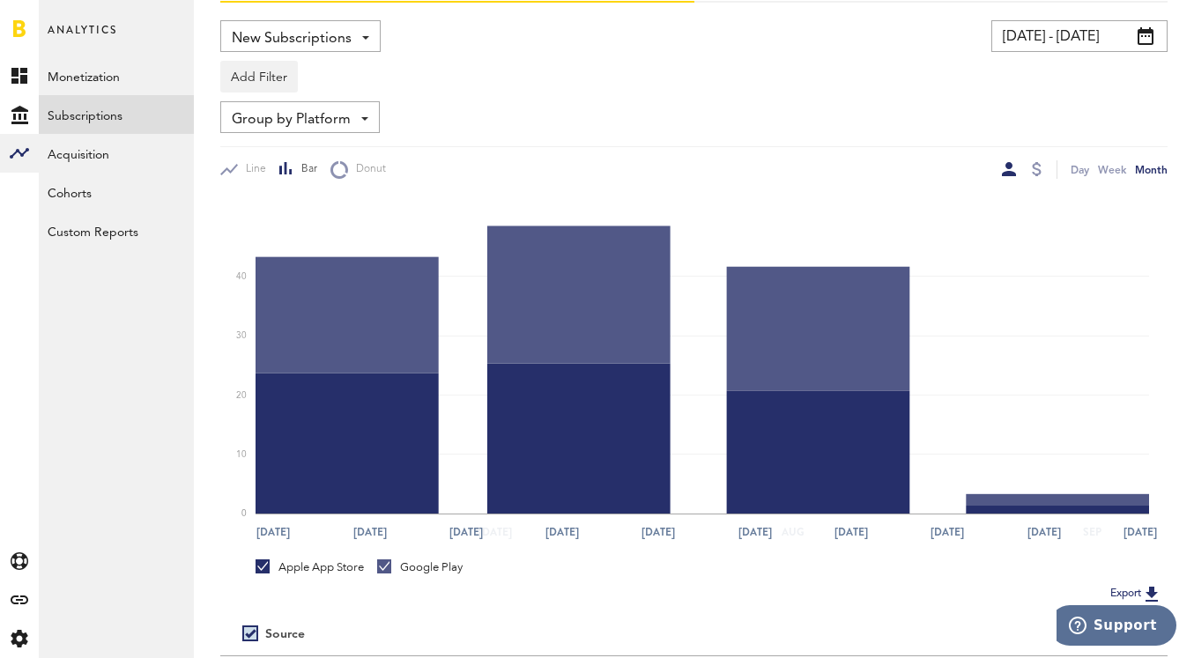
click at [1112, 184] on icon "[DATE] Jun [DATE] [DATE] [DATE] [DATE] [DATE] Aug [DATE] [DATE] Jun [DATE] Aug …" at bounding box center [693, 364] width 947 height 370
click at [1112, 161] on div "Week" at bounding box center [1112, 169] width 28 height 19
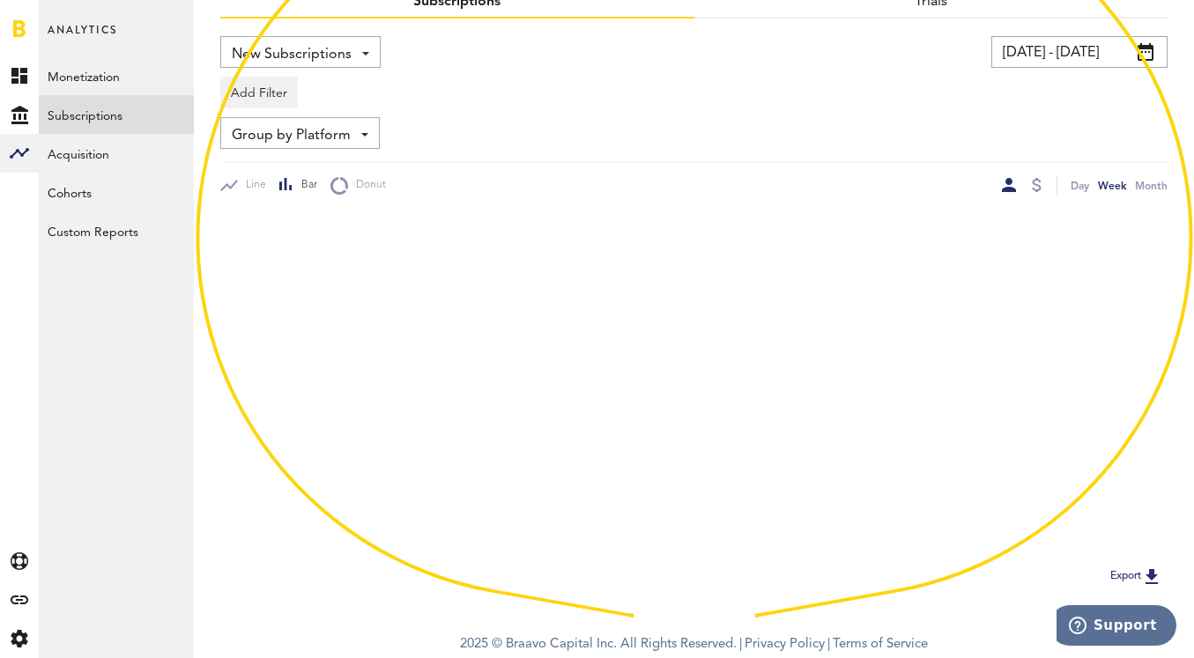
scroll to position [115, 0]
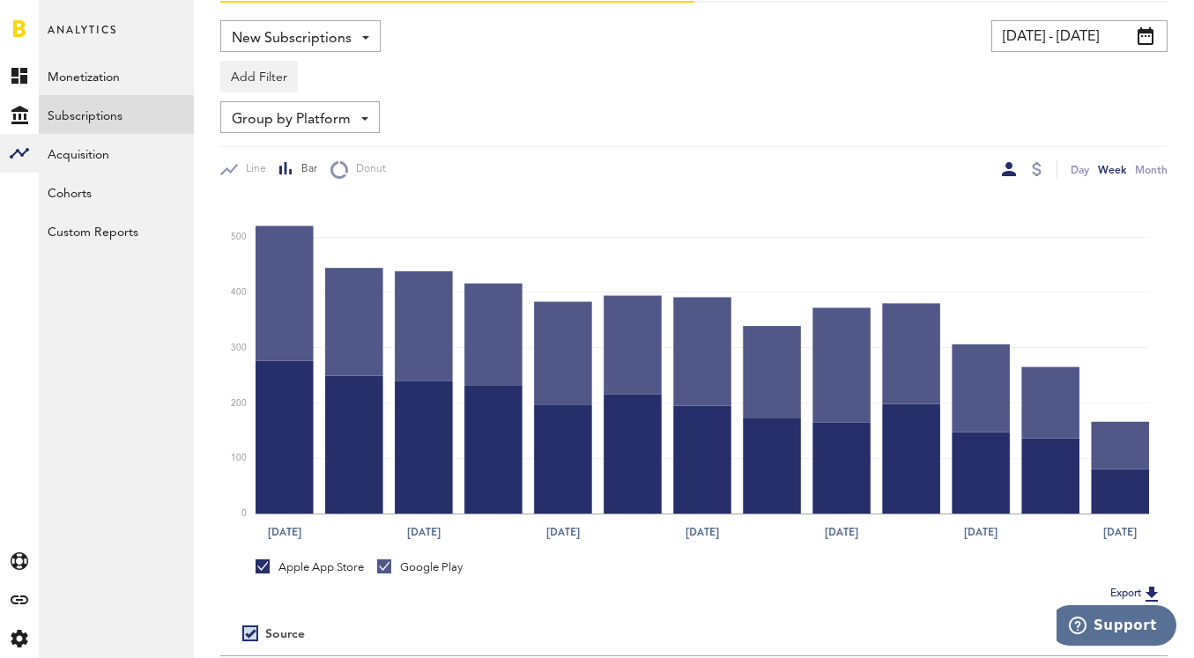
click at [388, 573] on div at bounding box center [384, 567] width 14 height 14
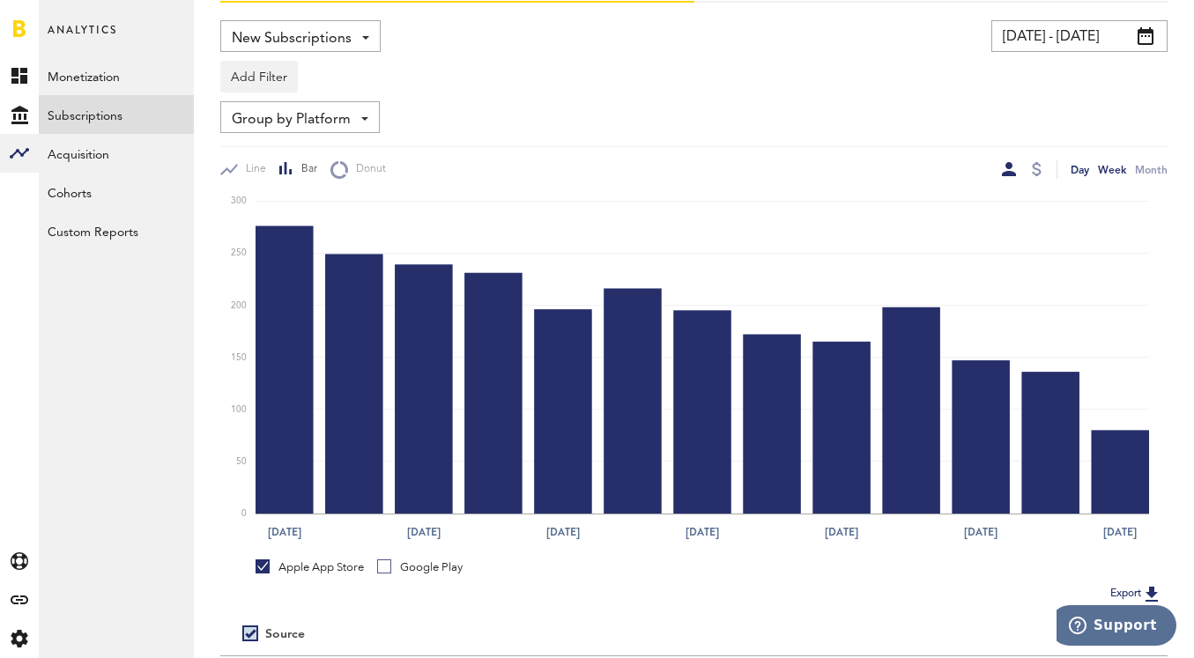
click at [1087, 172] on div "Day" at bounding box center [1080, 169] width 19 height 19
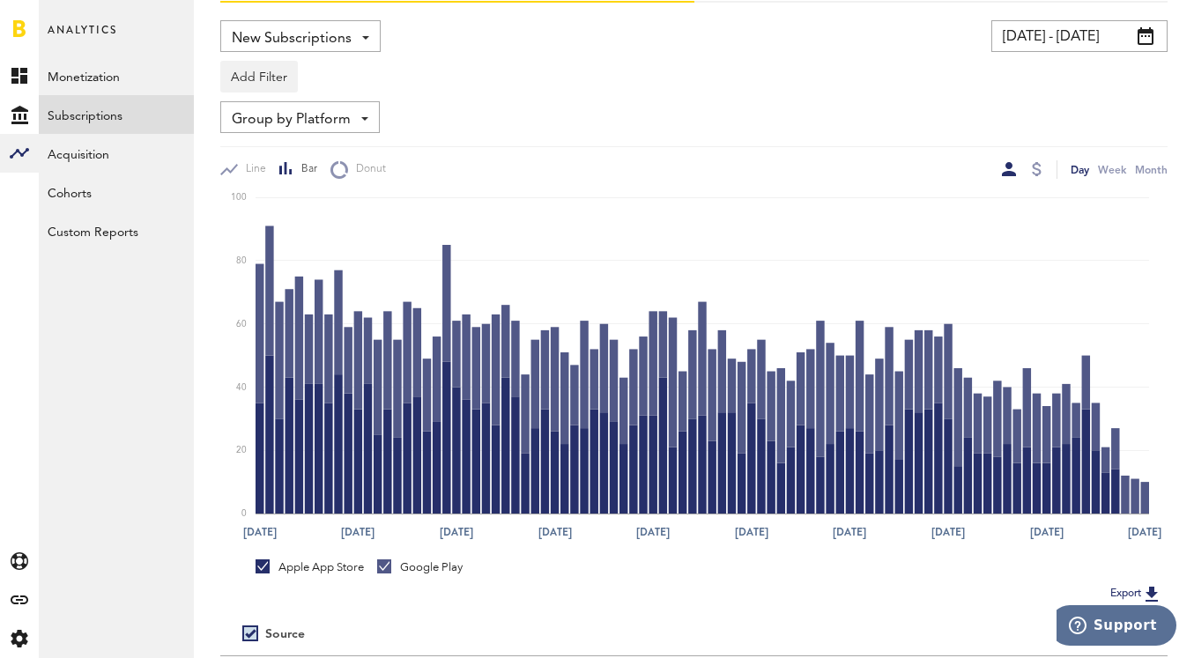
click at [265, 569] on link "Apple App Store" at bounding box center [310, 568] width 108 height 16
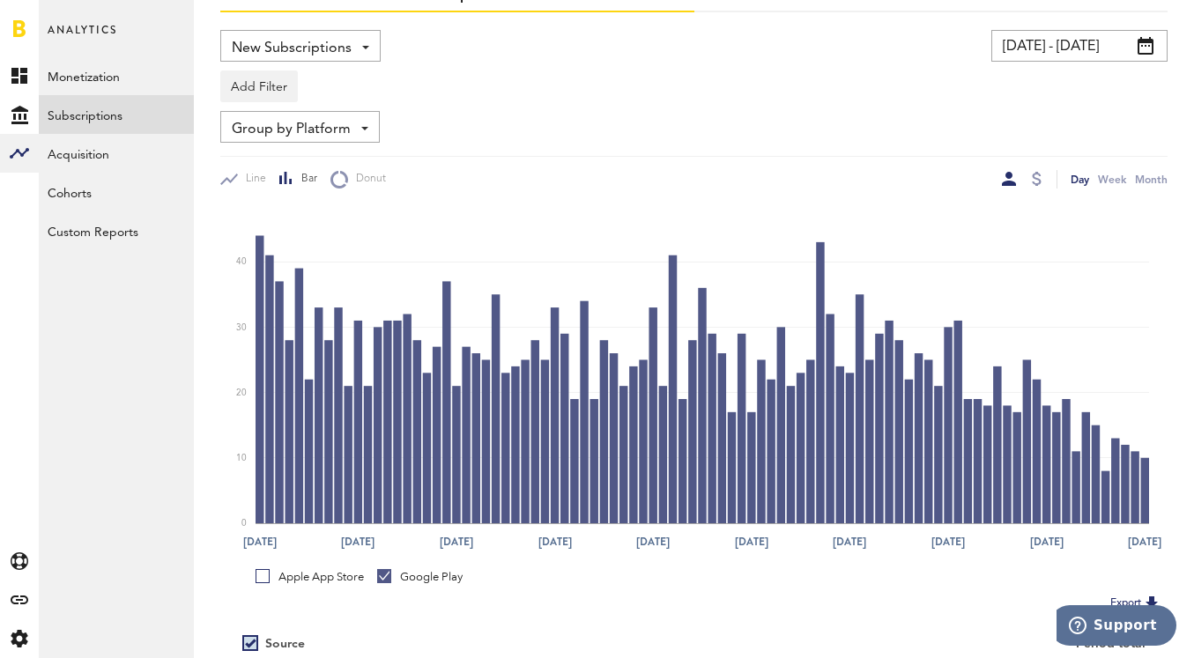
scroll to position [139, 0]
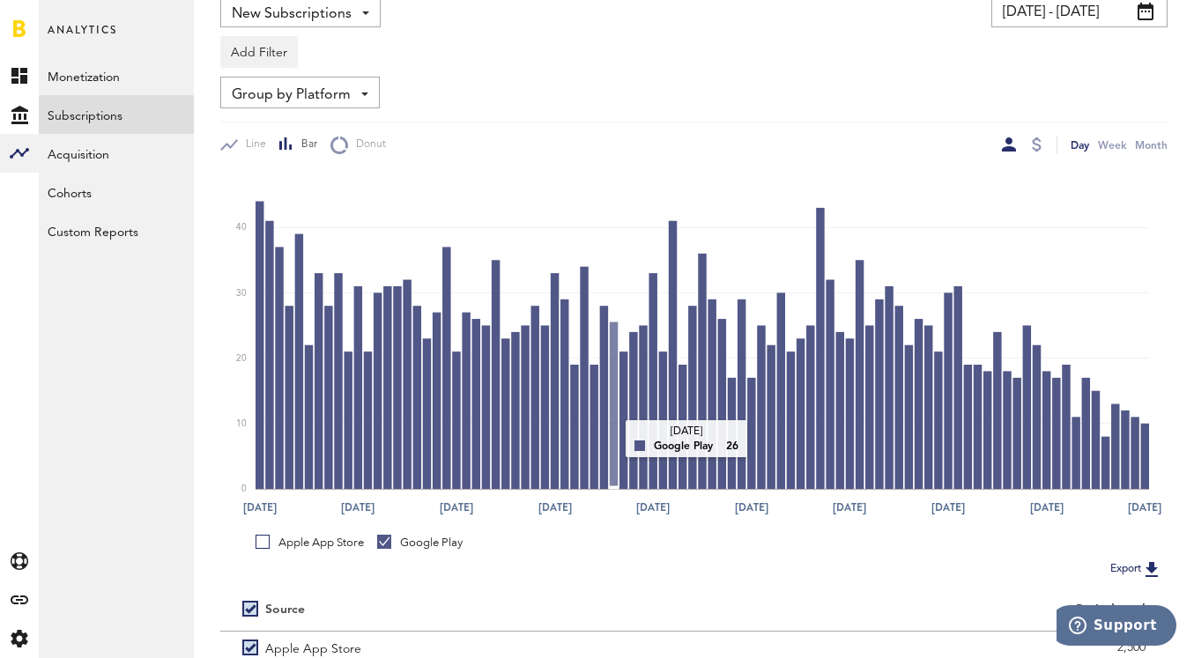
click at [609, 441] on rect at bounding box center [703, 330] width 894 height 317
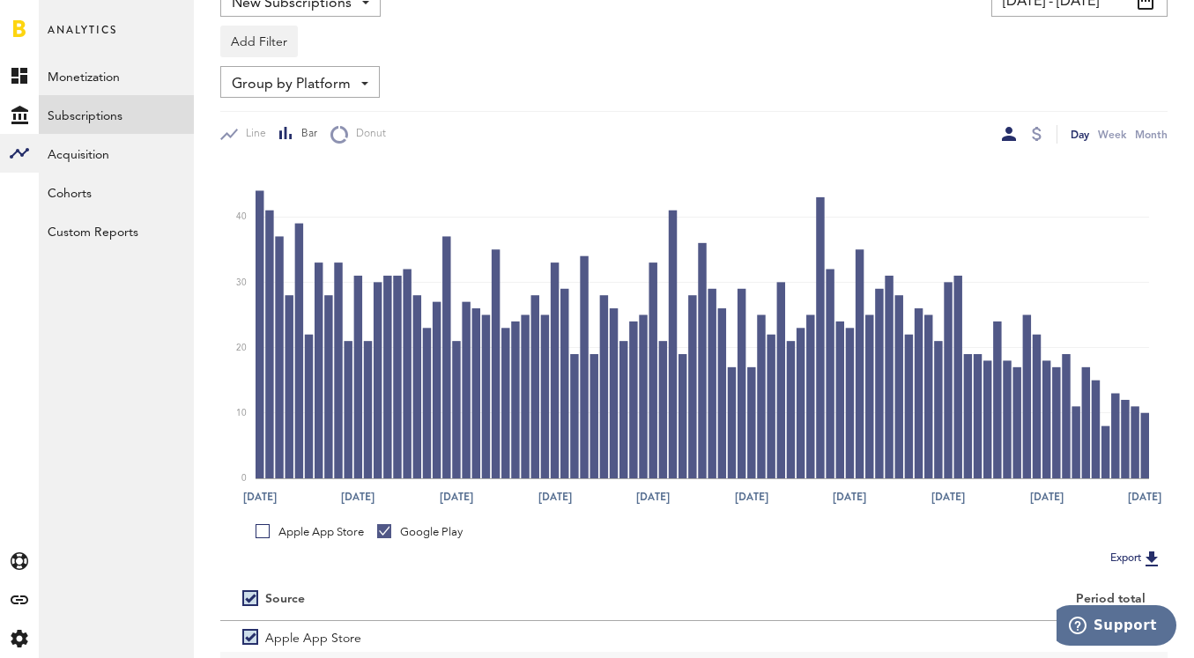
scroll to position [232, 0]
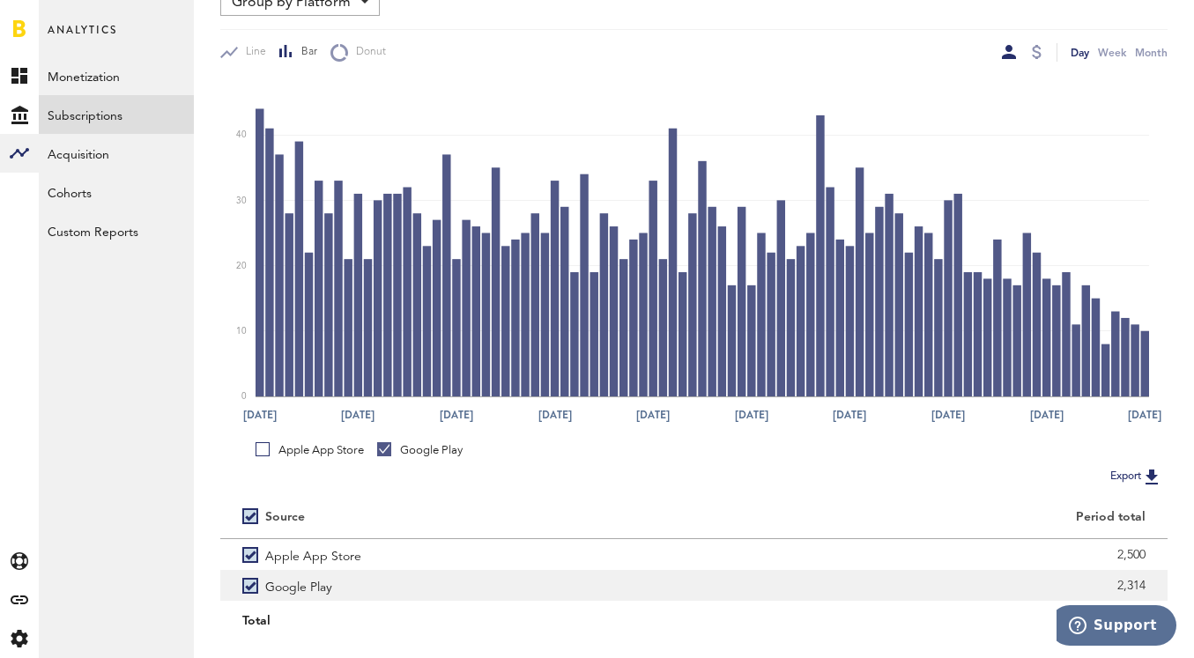
click at [253, 583] on label "Google Play" at bounding box center [457, 585] width 430 height 31
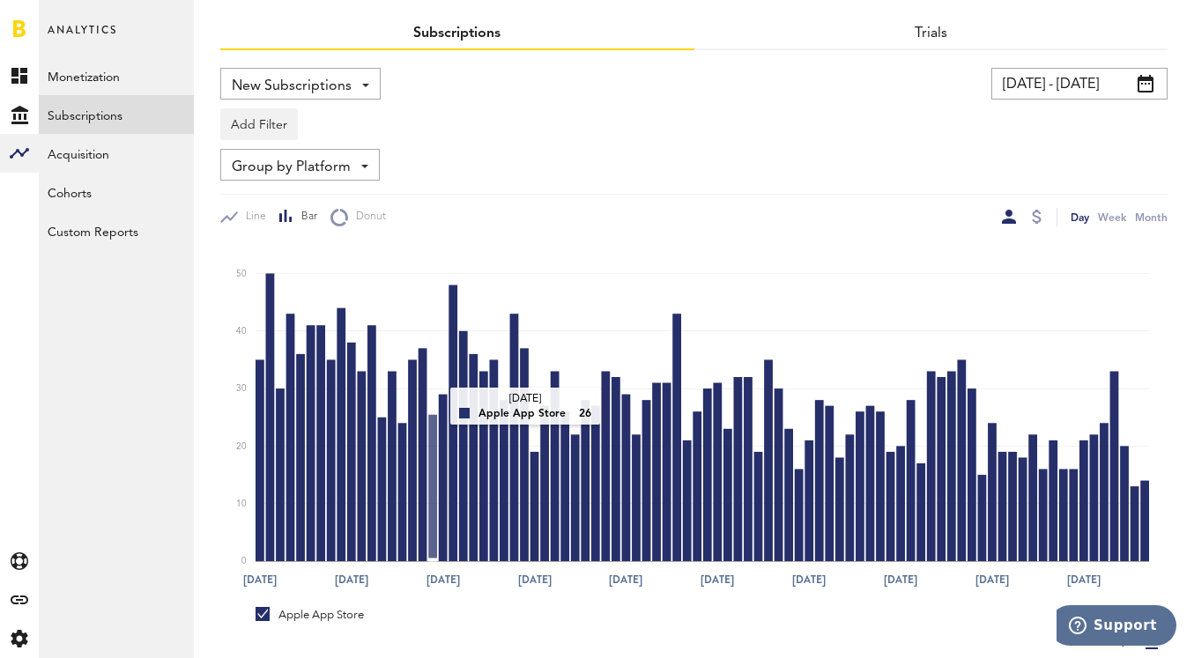
scroll to position [63, 0]
